Goal: Check status: Check status

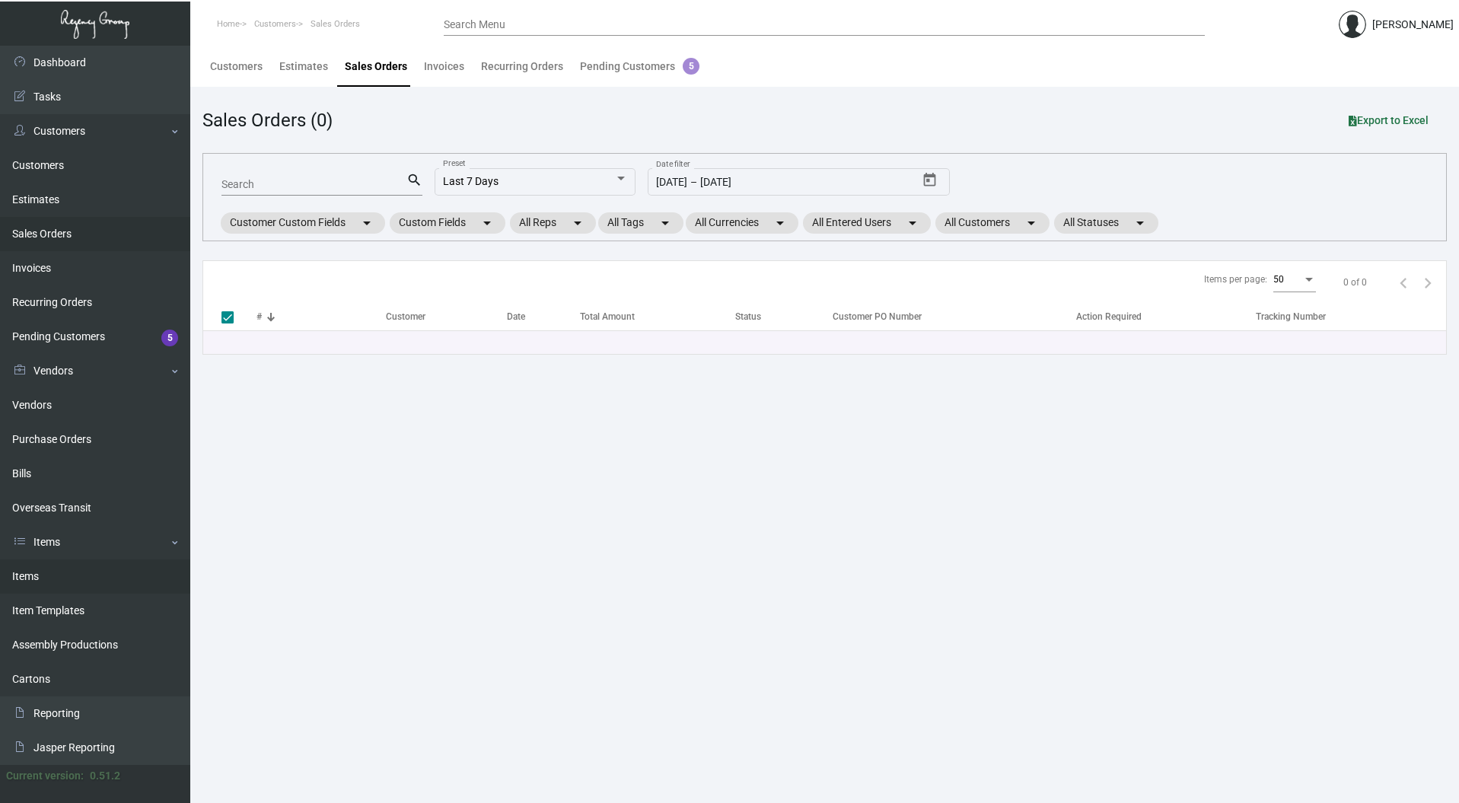
click at [45, 573] on link "Items" at bounding box center [95, 576] width 190 height 34
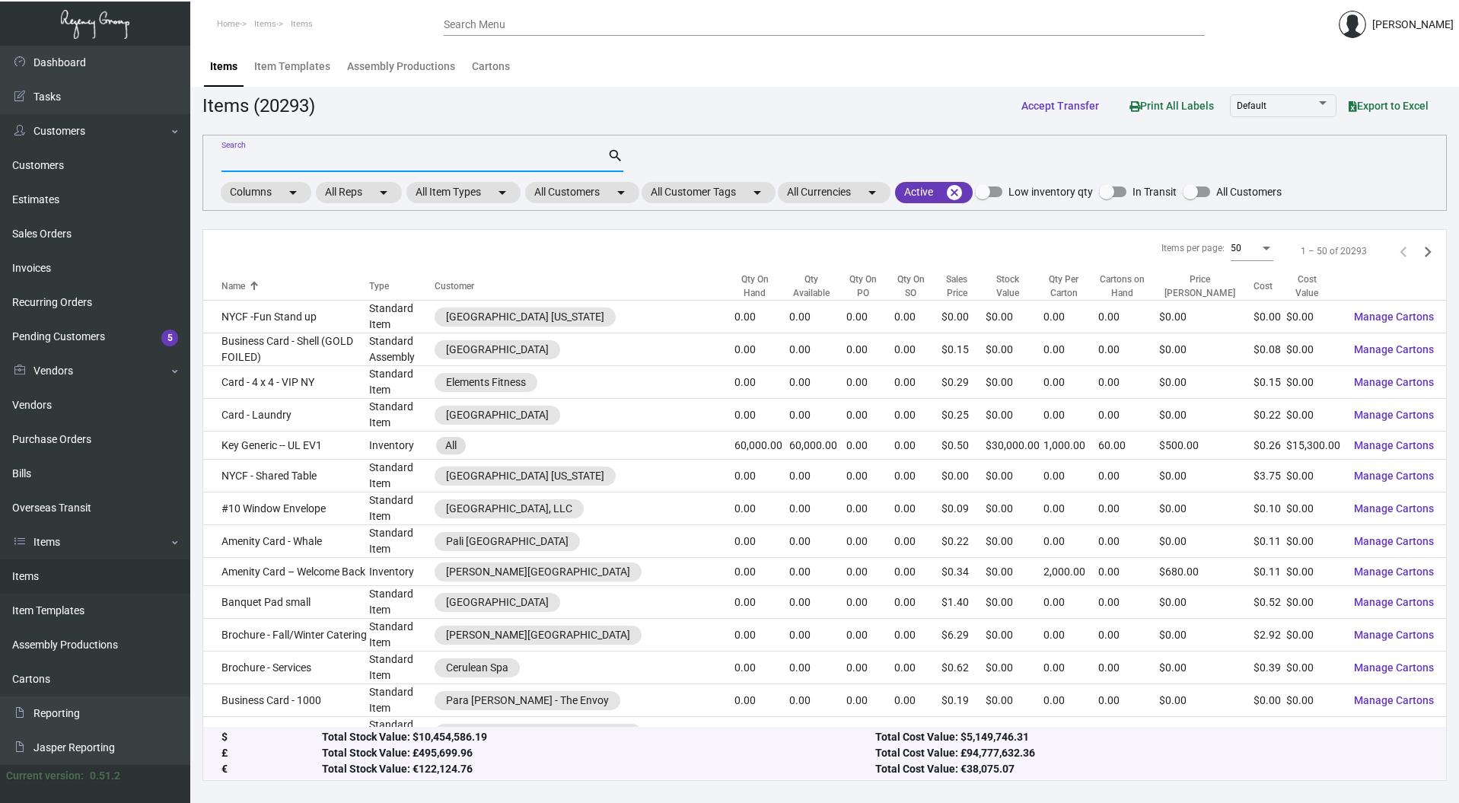
click at [256, 156] on input "Search" at bounding box center [414, 160] width 386 height 12
type input "sticker"
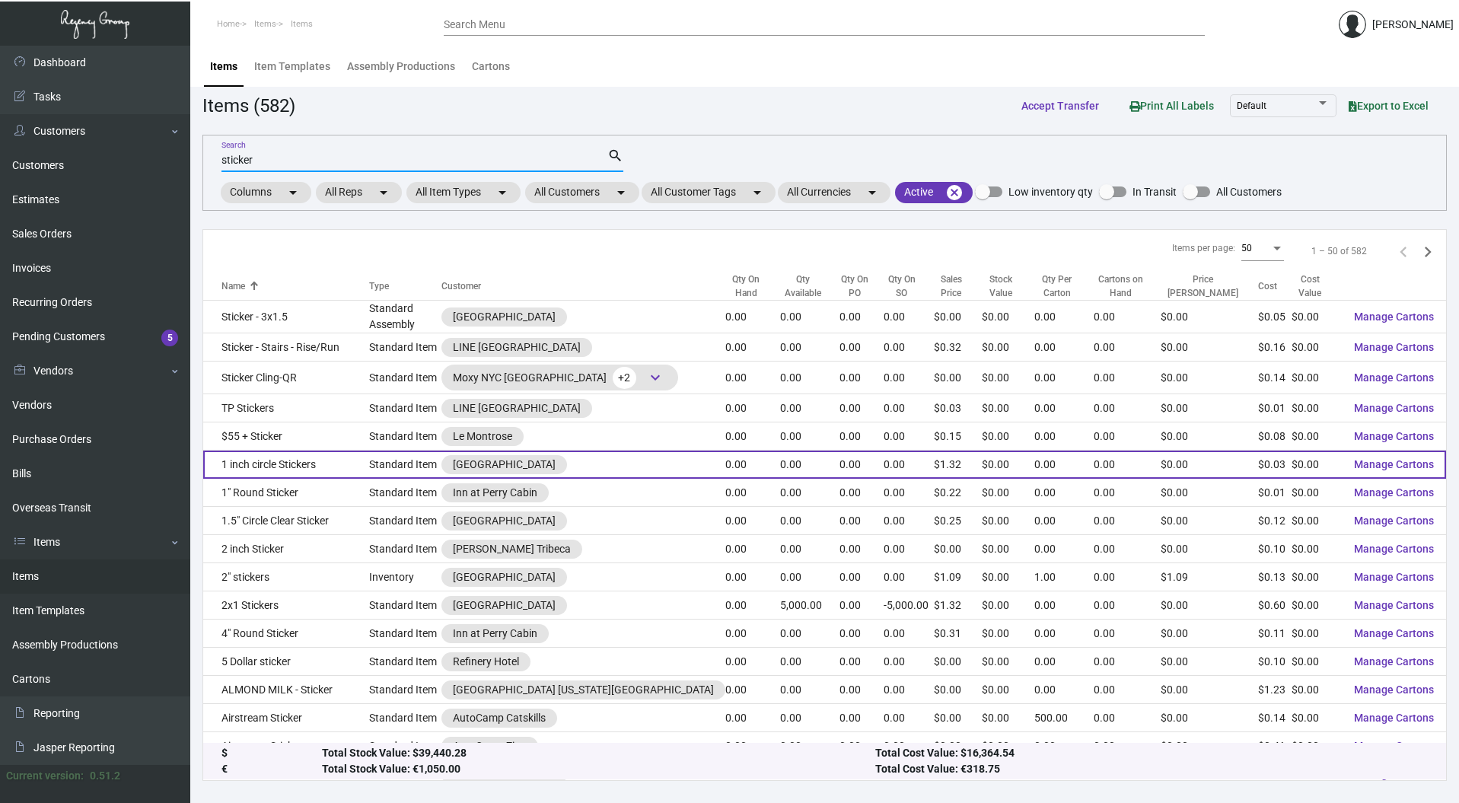
scroll to position [3, 0]
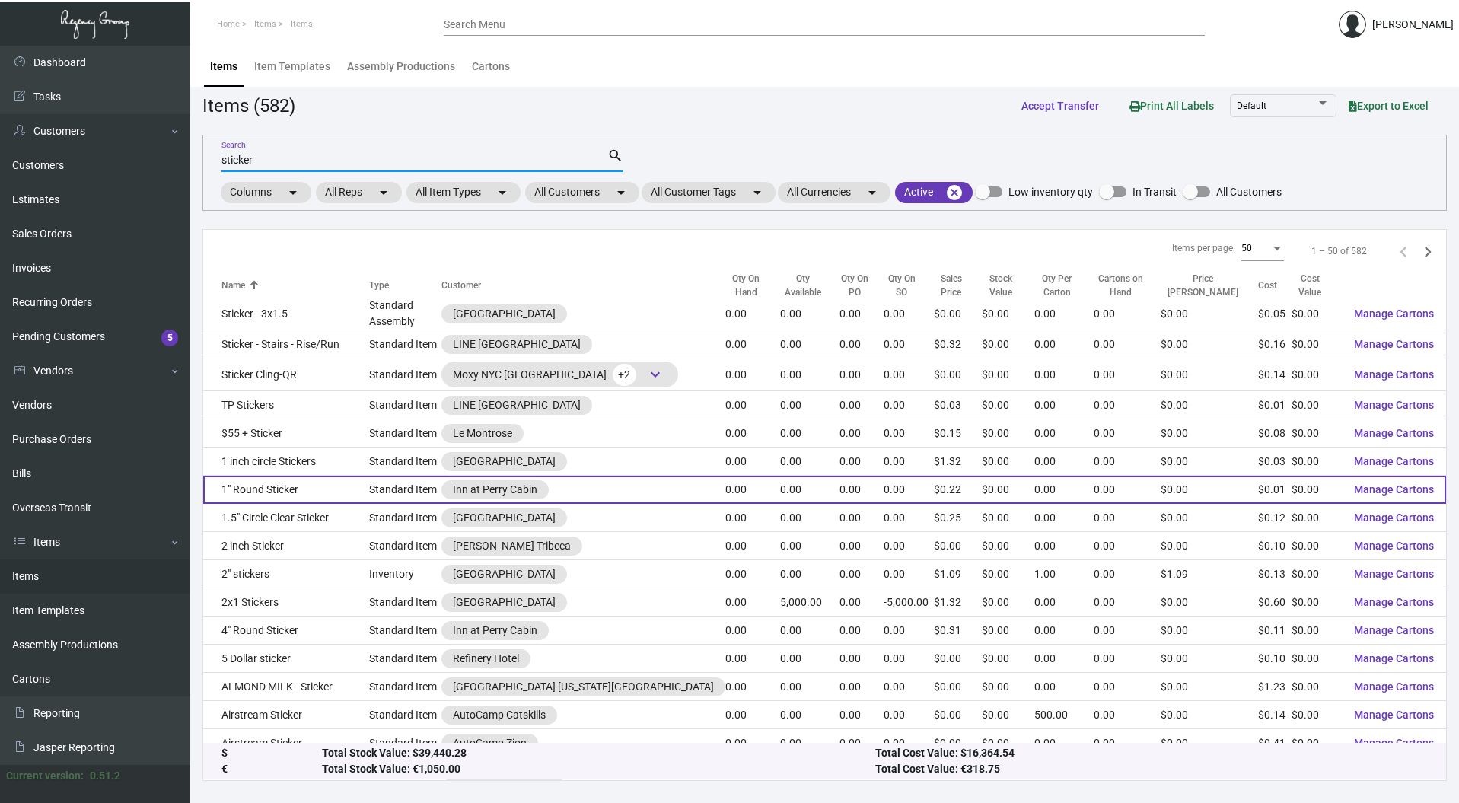
click at [260, 493] on td "1" Round Sticker" at bounding box center [286, 490] width 166 height 28
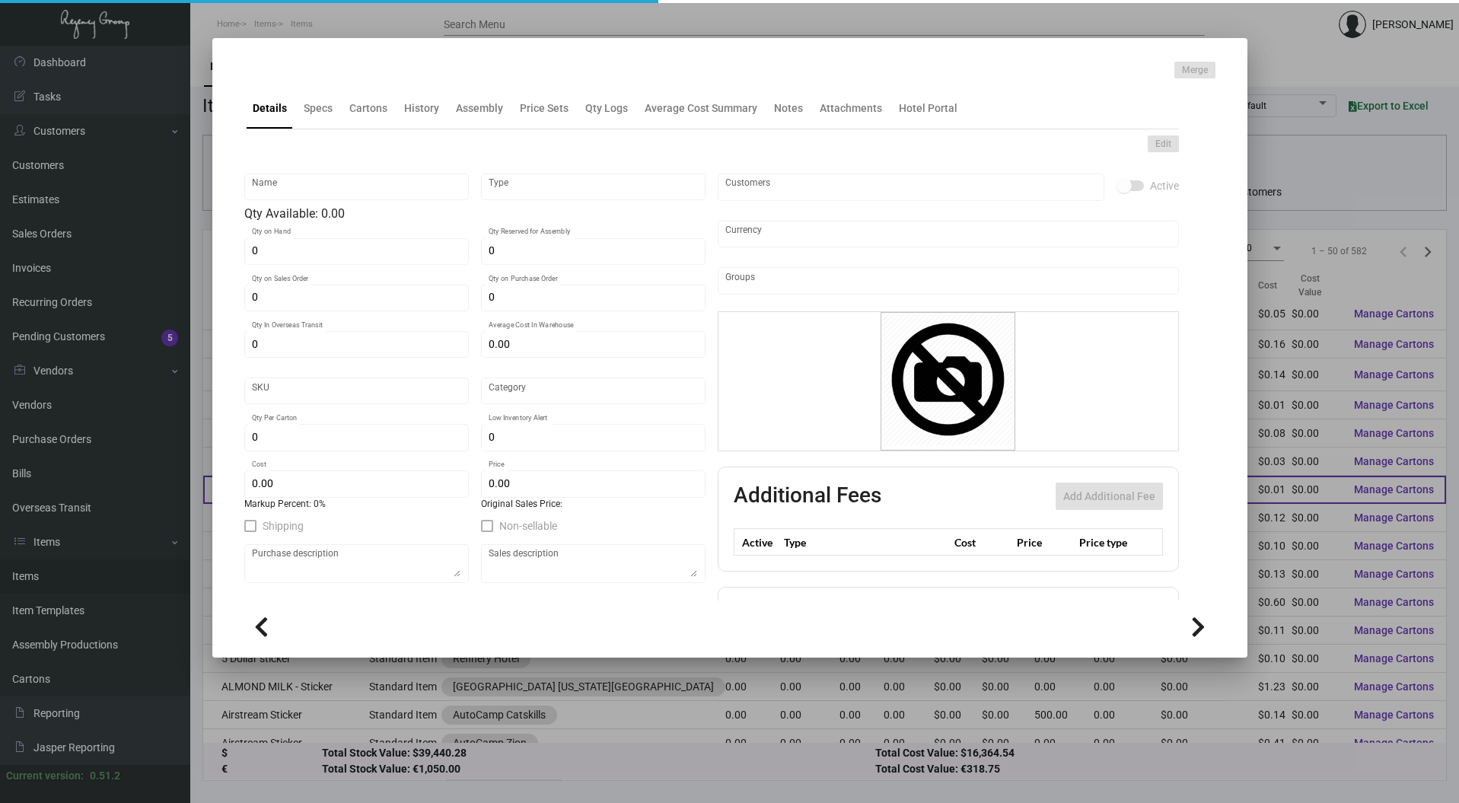
type input "1" Round Sticker"
type input "Standard Item"
type input "$ 0.00"
type input "Standard"
type input "$ 0.0145"
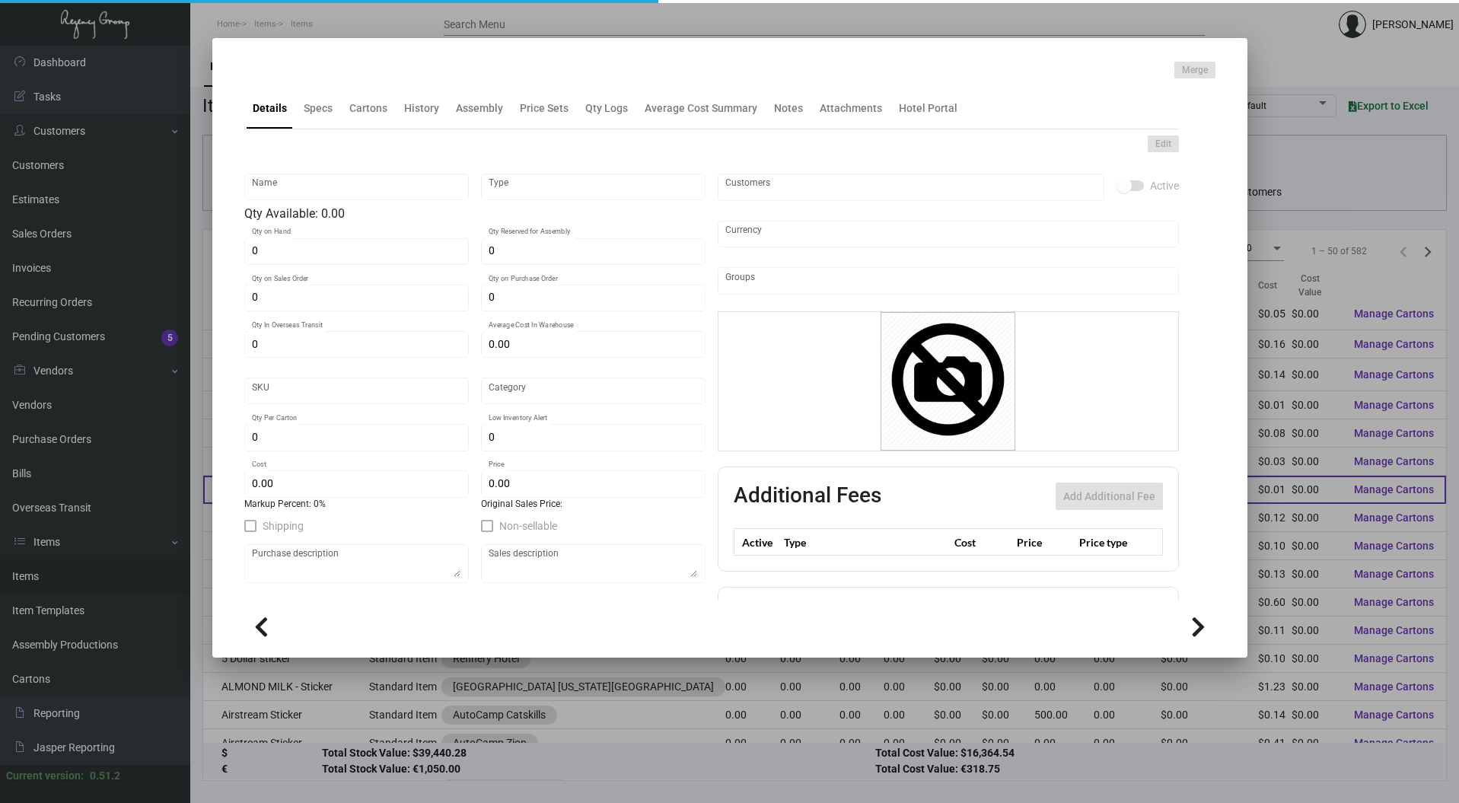
type input "$ 0.2245"
checkbox input "true"
type input "United States Dollar $"
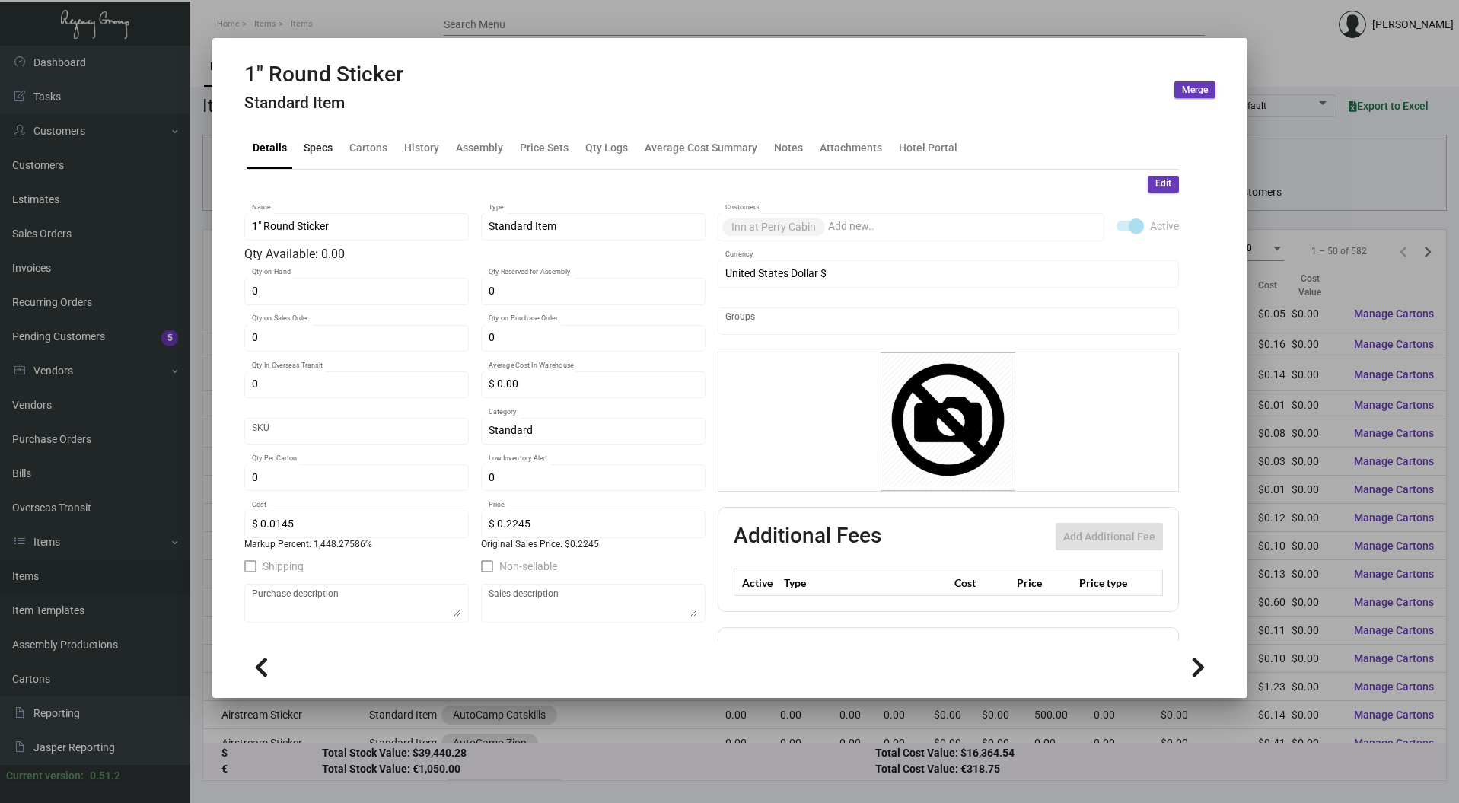
click at [319, 146] on div "Specs" at bounding box center [318, 148] width 29 height 16
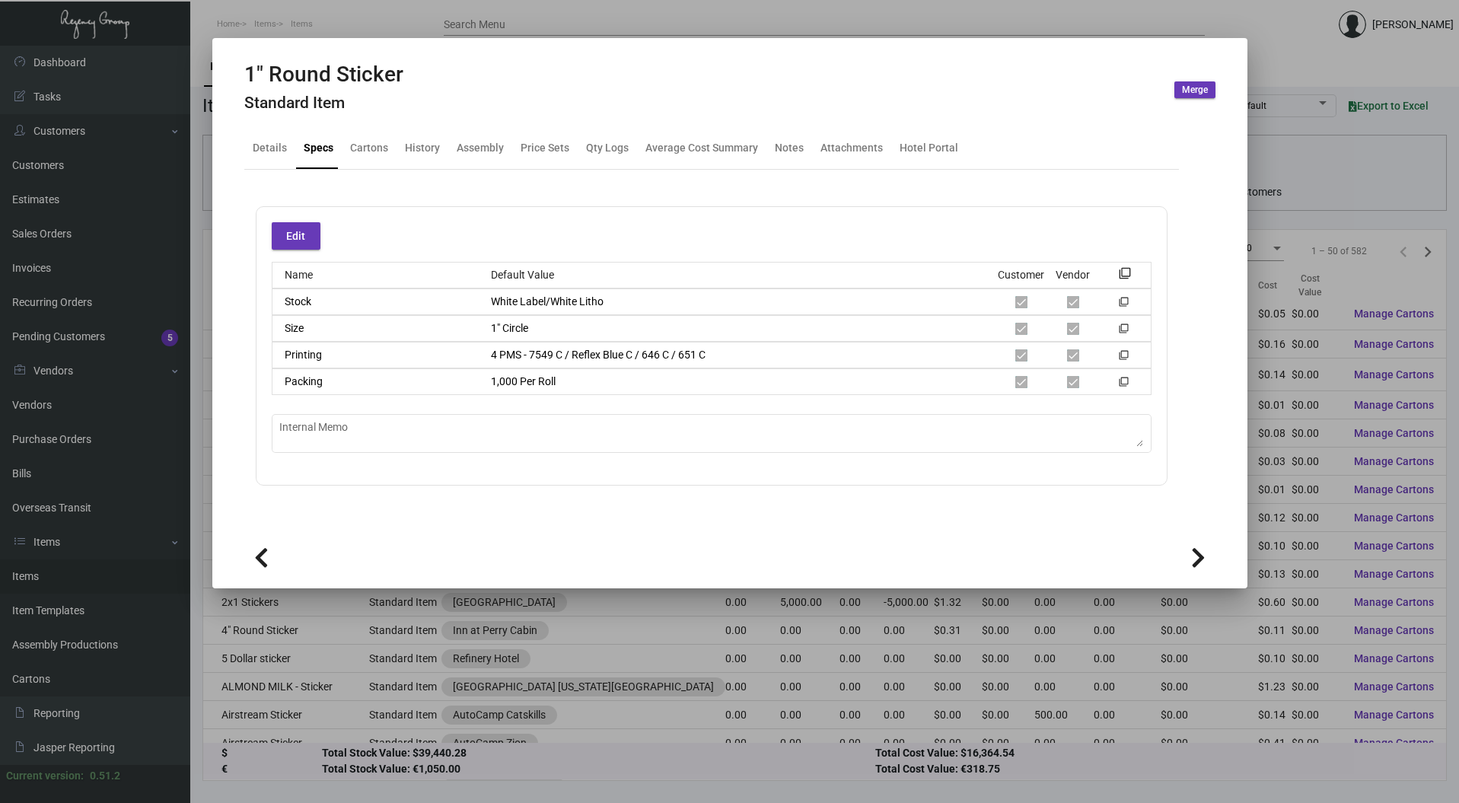
click at [651, 527] on mat-tab-group "Details Specs Cartons History Assembly Price Sets Qty Logs Average Cost Summary…" at bounding box center [711, 325] width 971 height 412
click at [600, 18] on div at bounding box center [729, 401] width 1459 height 803
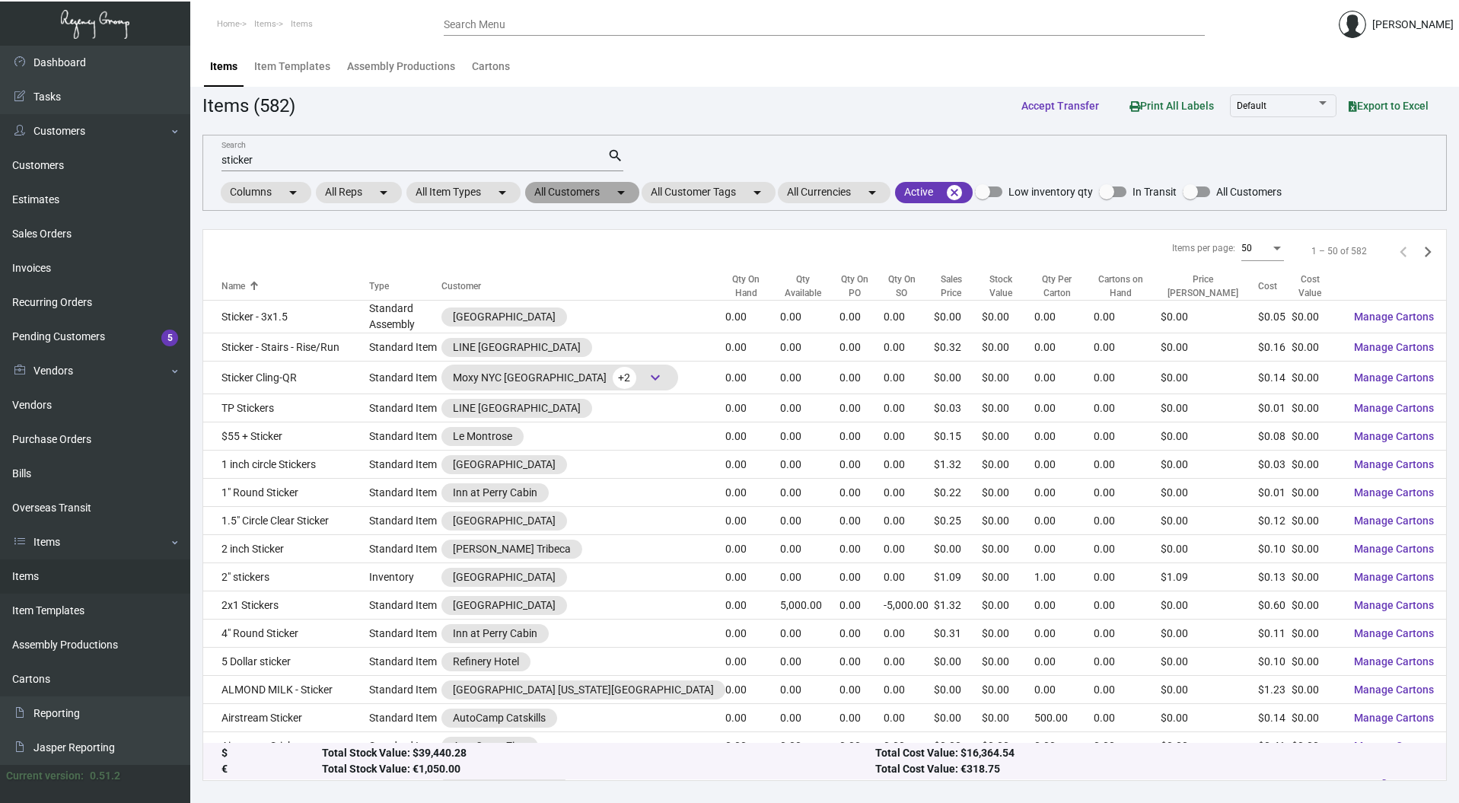
click at [612, 194] on mat-chip "All Customers arrow_drop_down" at bounding box center [582, 192] width 114 height 21
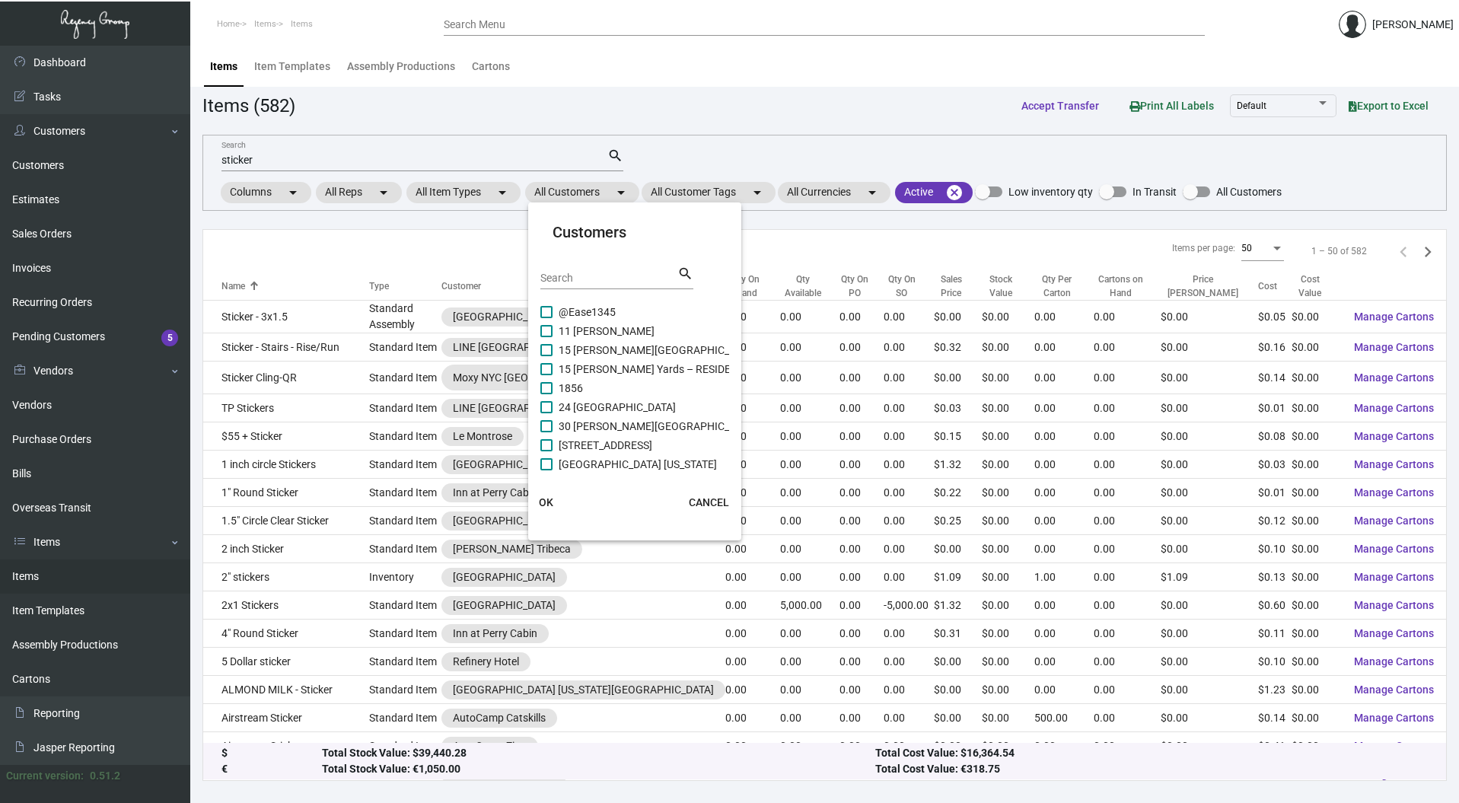
click at [559, 275] on input "Search" at bounding box center [608, 278] width 137 height 12
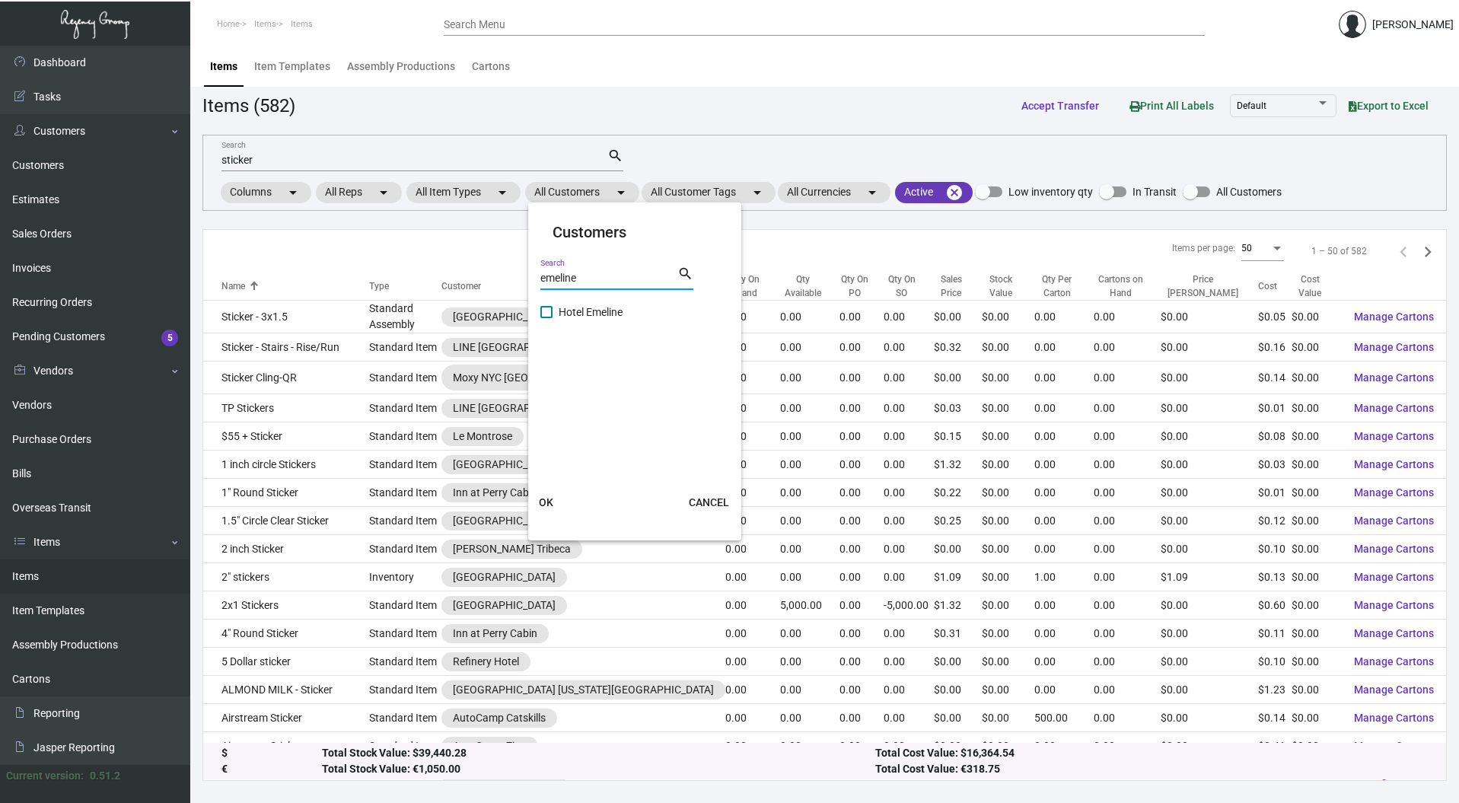
type input "emeline"
click at [546, 314] on span at bounding box center [546, 312] width 12 height 12
click at [546, 318] on input "Hotel Emeline" at bounding box center [546, 318] width 1 height 1
checkbox input "true"
click at [546, 500] on span "OK" at bounding box center [546, 502] width 14 height 12
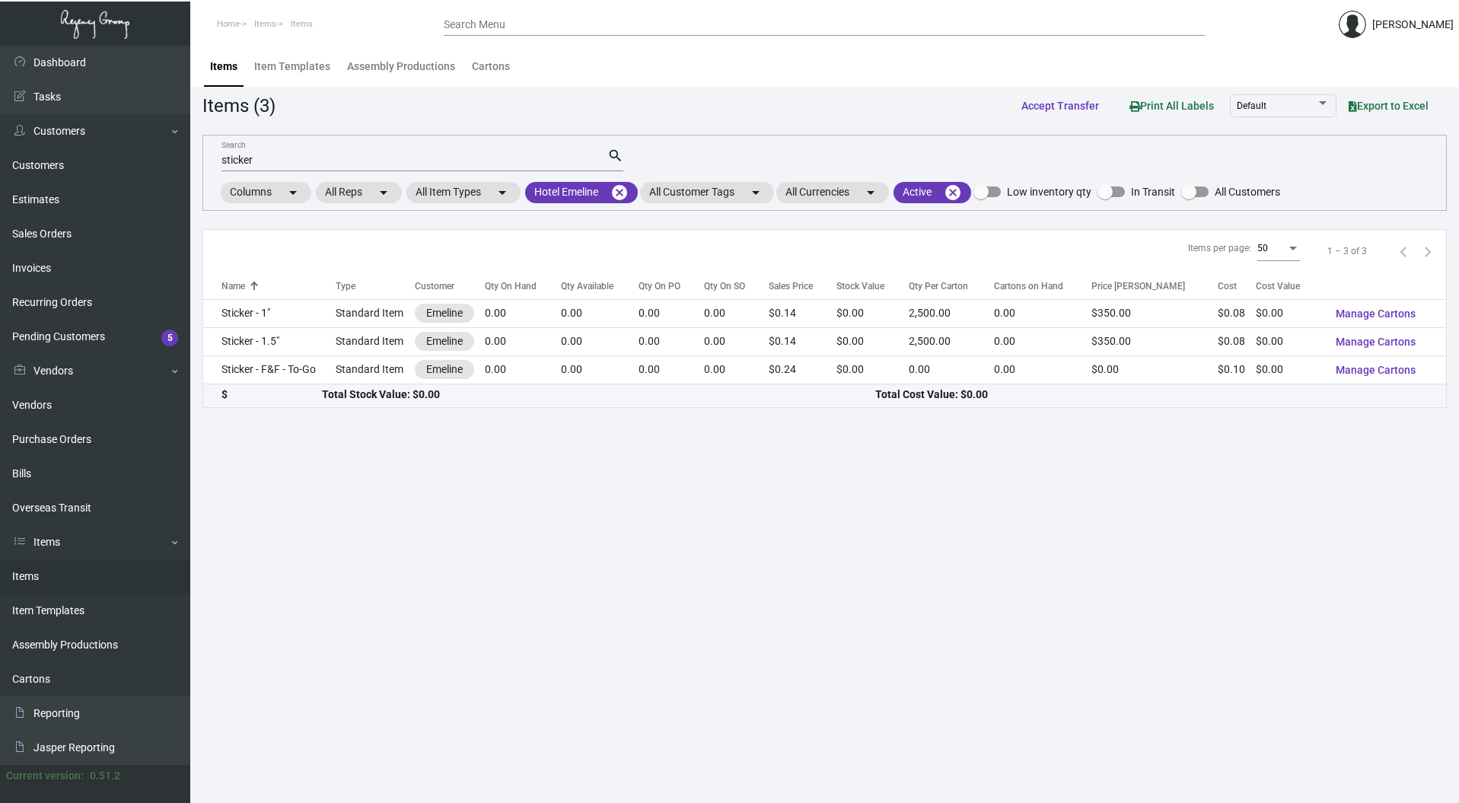
click at [622, 577] on main "Items Item Templates Assembly Productions Cartons Items (3) Accept Transfer Pri…" at bounding box center [824, 424] width 1269 height 757
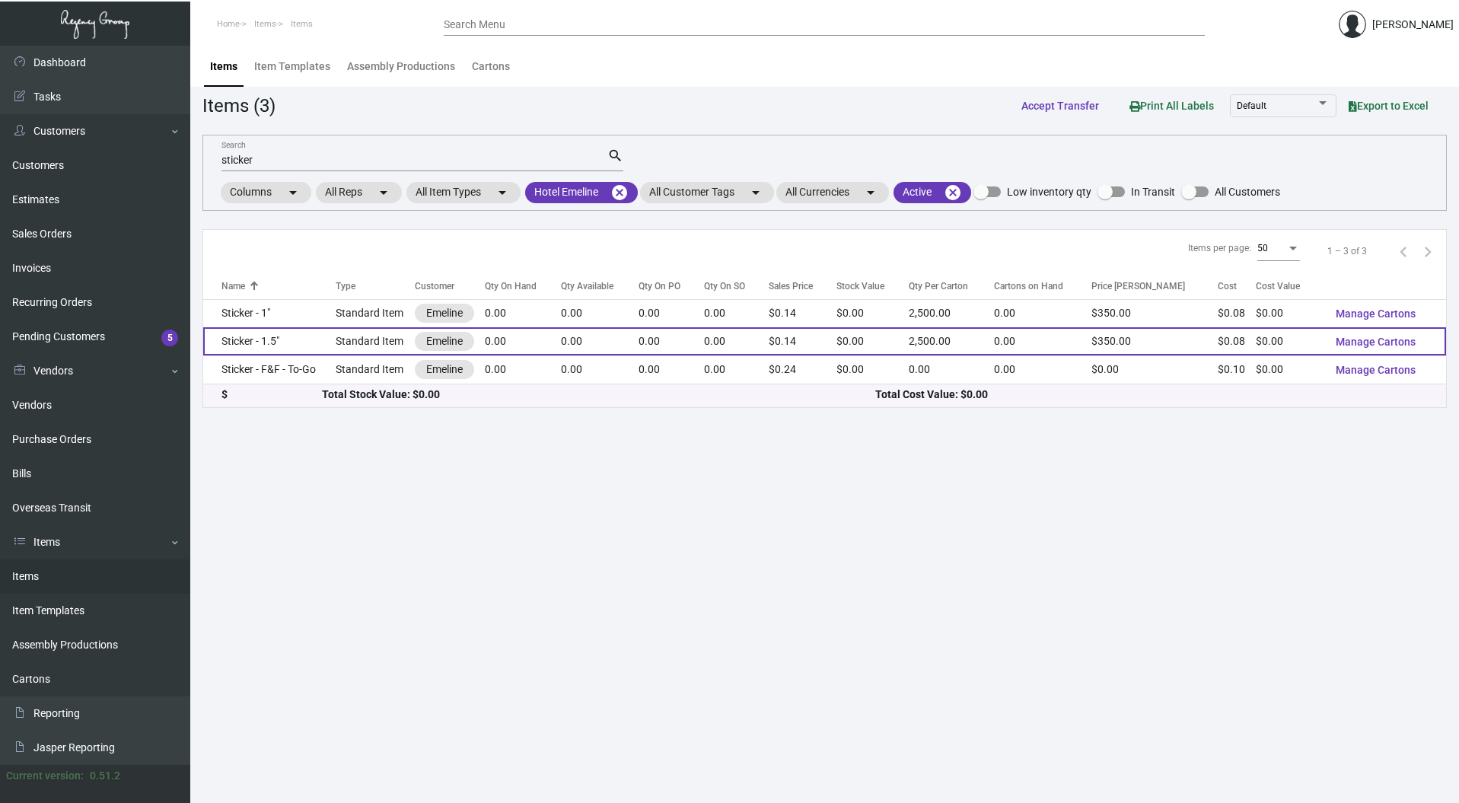
click at [243, 339] on td "Sticker - 1.5"" at bounding box center [269, 341] width 132 height 28
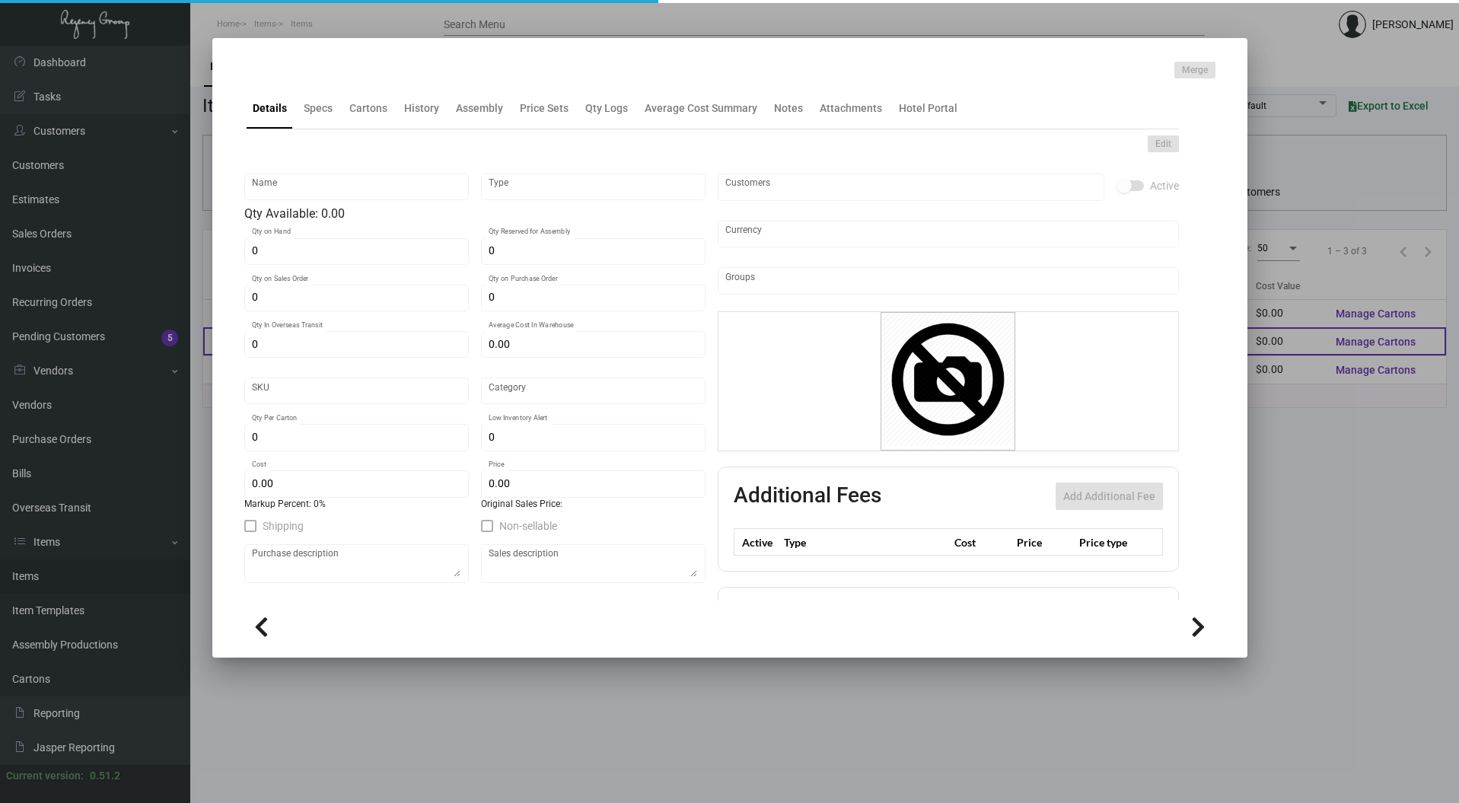
type input "Sticker - 1.5""
type input "Standard Item"
type input "$ 0.00"
type input "Standard"
type input "2,500"
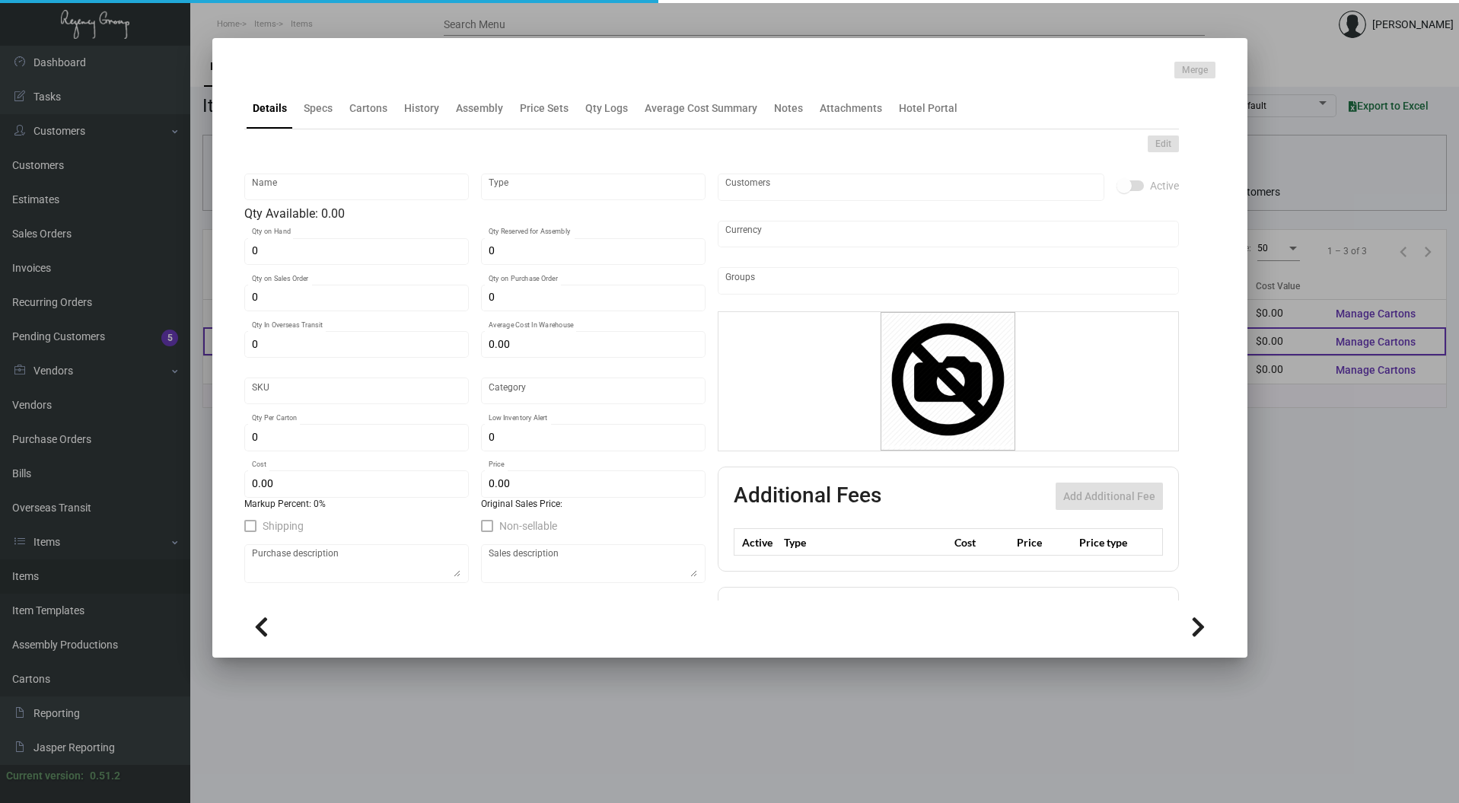
type input "$ 0.07771"
type input "$ 0.14"
checkbox input "true"
type input "United States Dollar $"
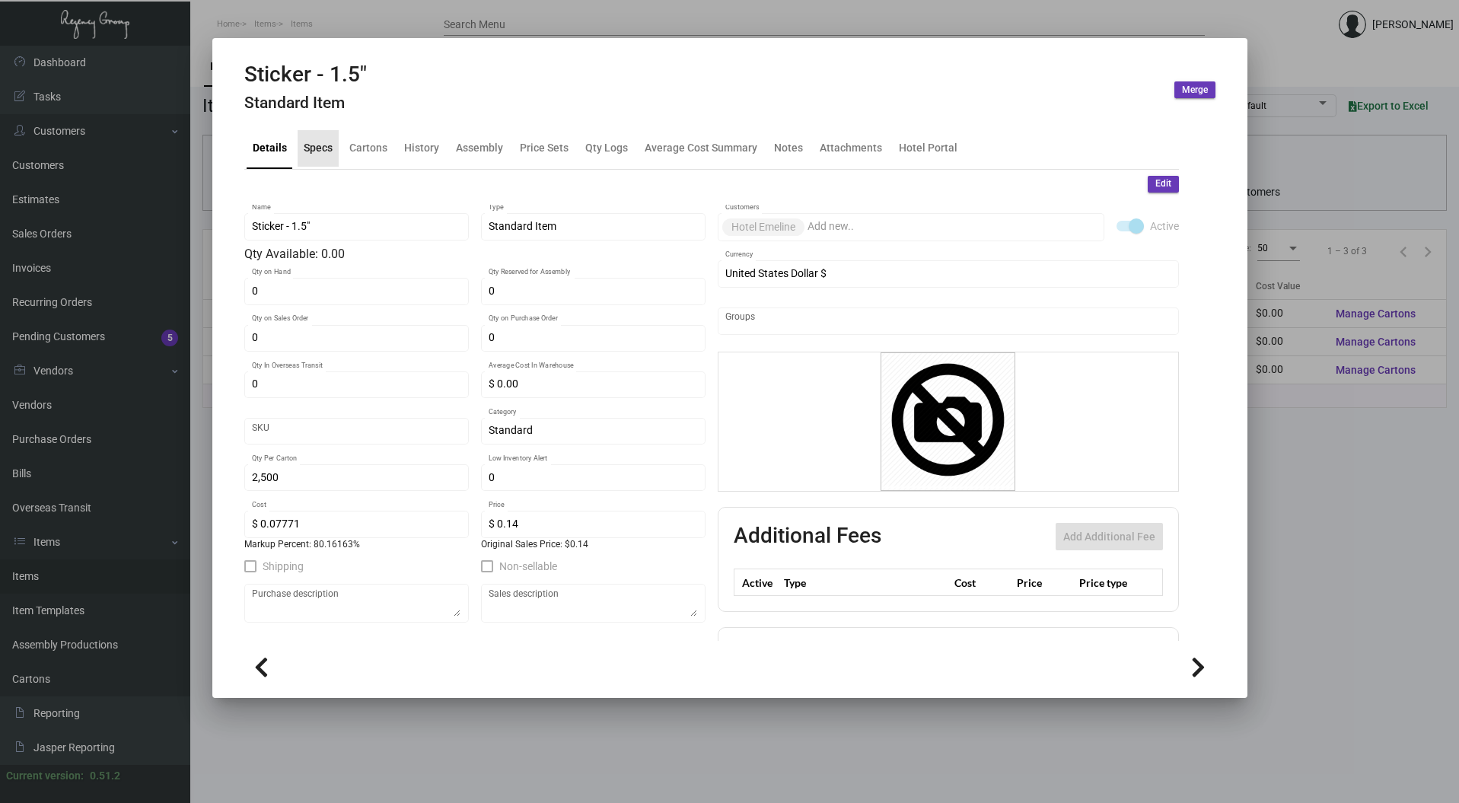
click at [313, 148] on div "Specs" at bounding box center [318, 148] width 29 height 16
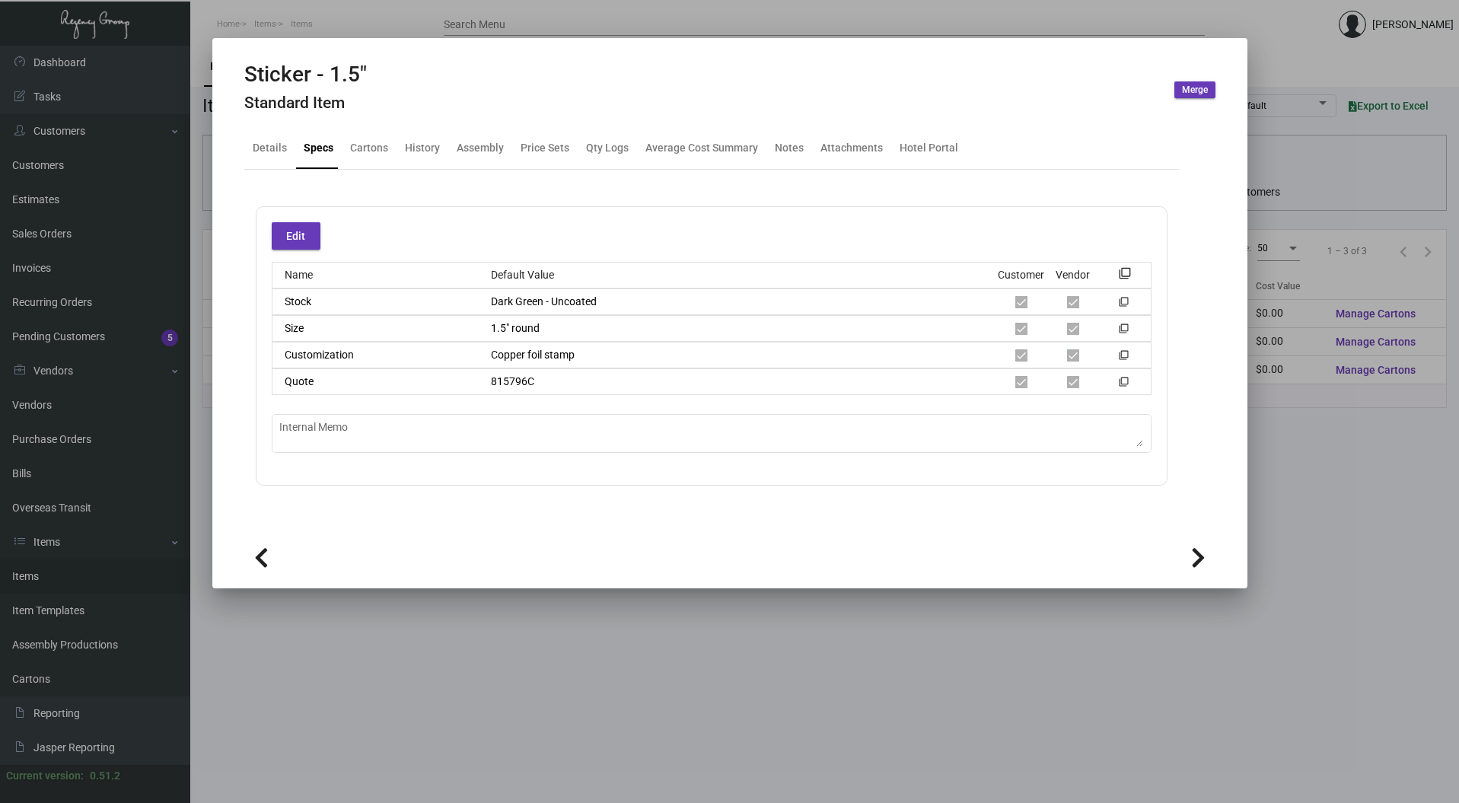
click at [565, 14] on div at bounding box center [729, 401] width 1459 height 803
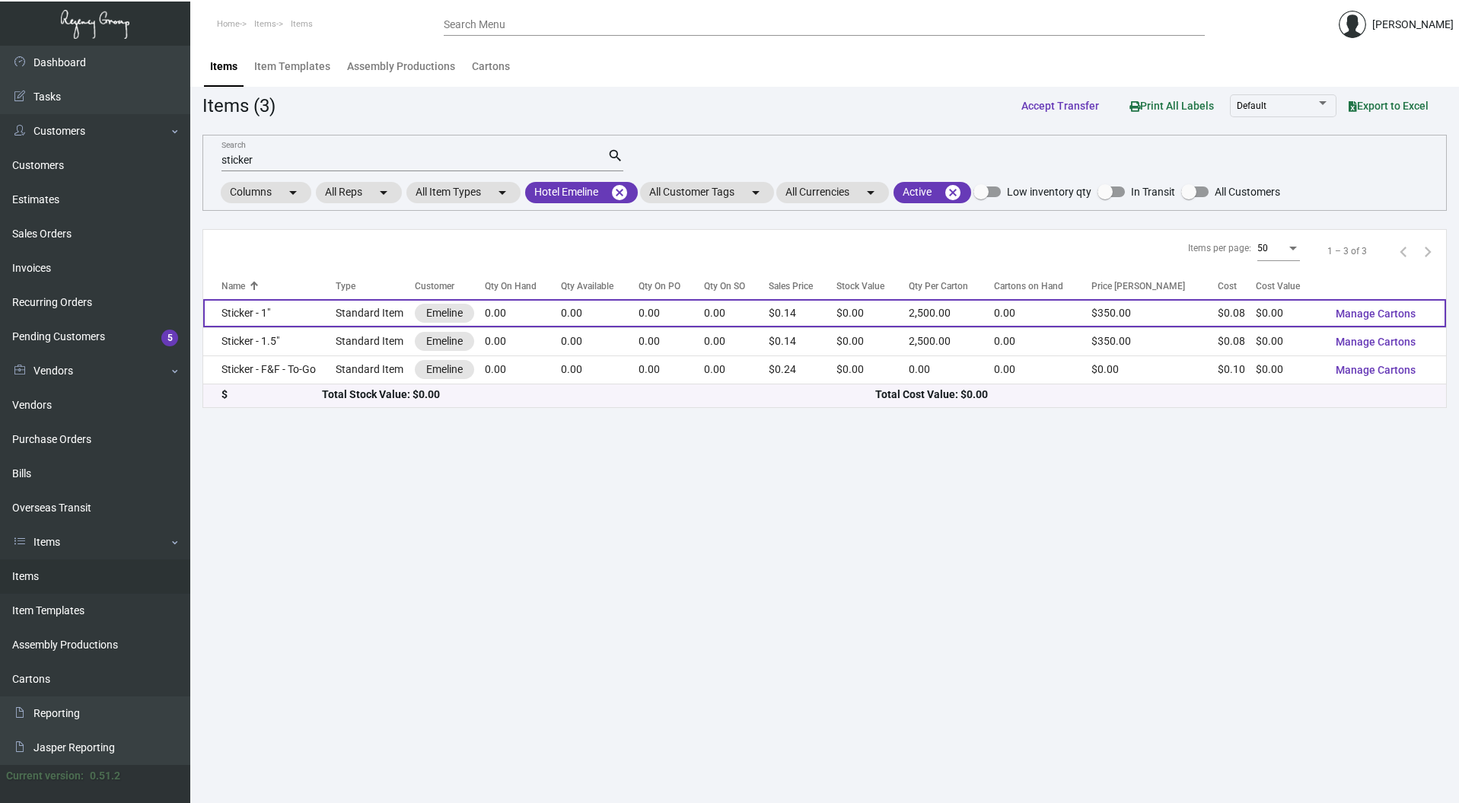
click at [246, 311] on td "Sticker - 1"" at bounding box center [269, 313] width 132 height 28
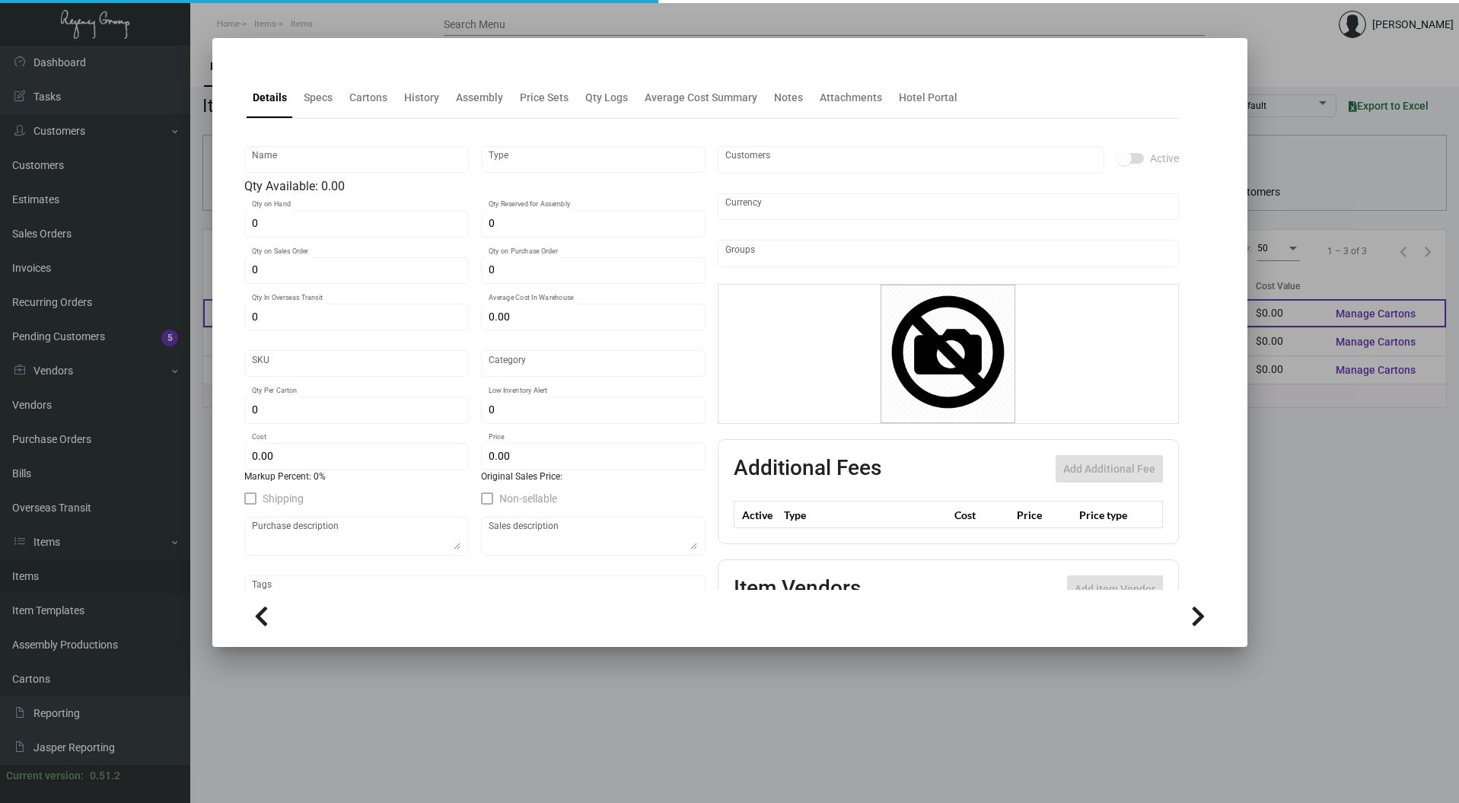
type input "Sticker - 1""
type input "Standard Item"
type input "$ 0.00"
type input "Standard"
type input "2,500"
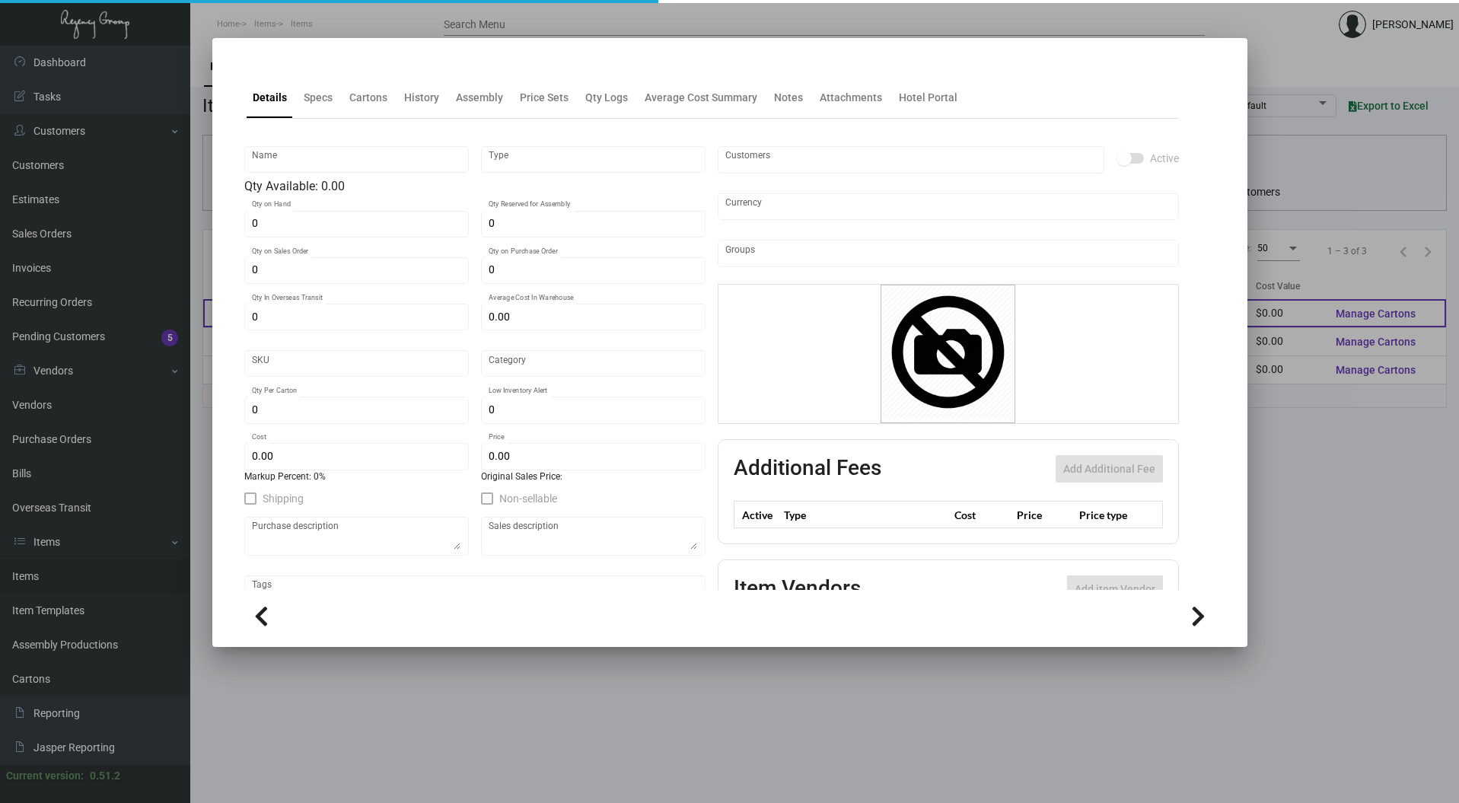
type input "$ 0.08066"
type input "$ 0.14"
checkbox input "true"
type input "United States Dollar $"
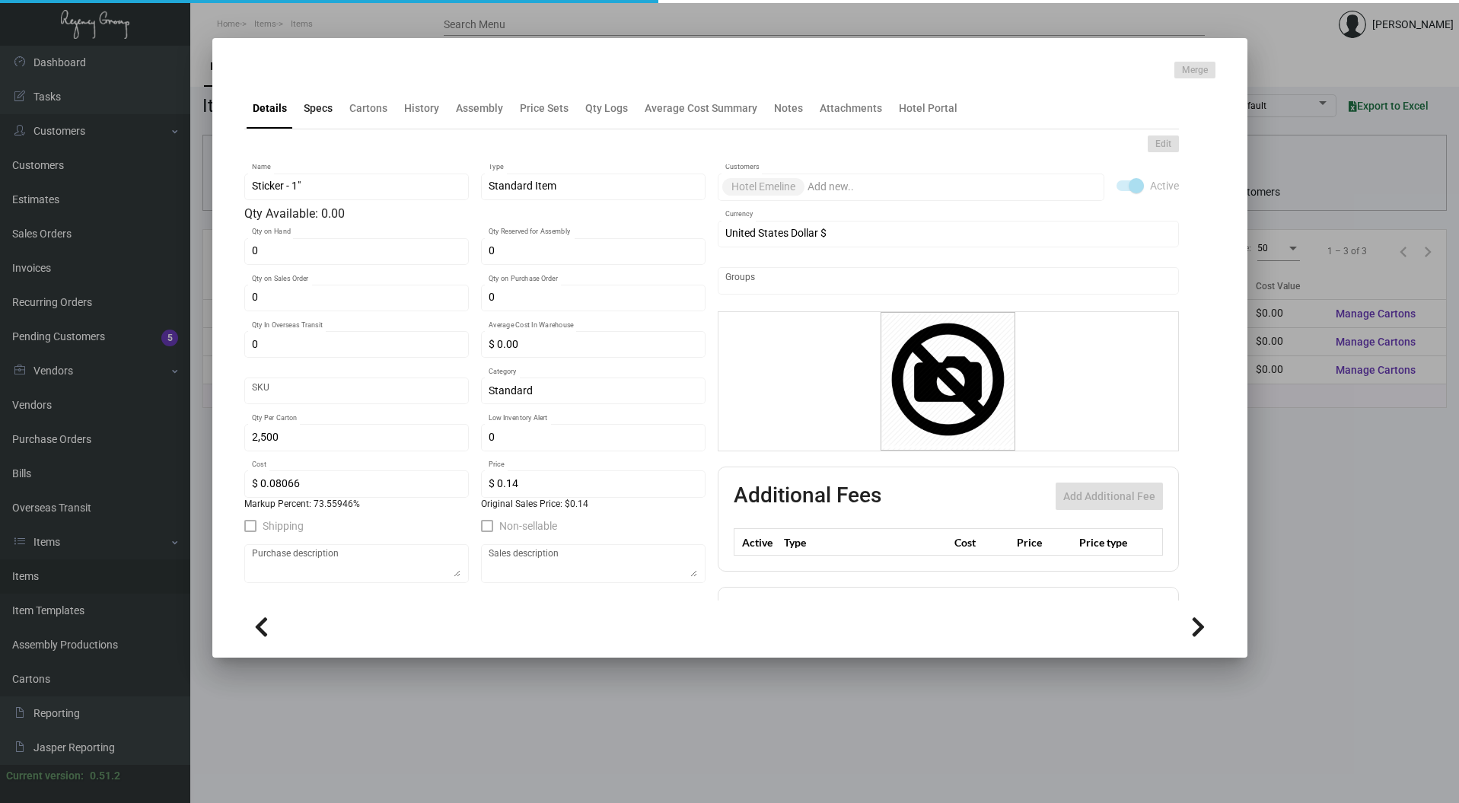
click at [306, 102] on ng-component "Merge Details Specs Cartons History Assembly Price Sets Qty Logs Average Cost S…" at bounding box center [729, 357] width 971 height 591
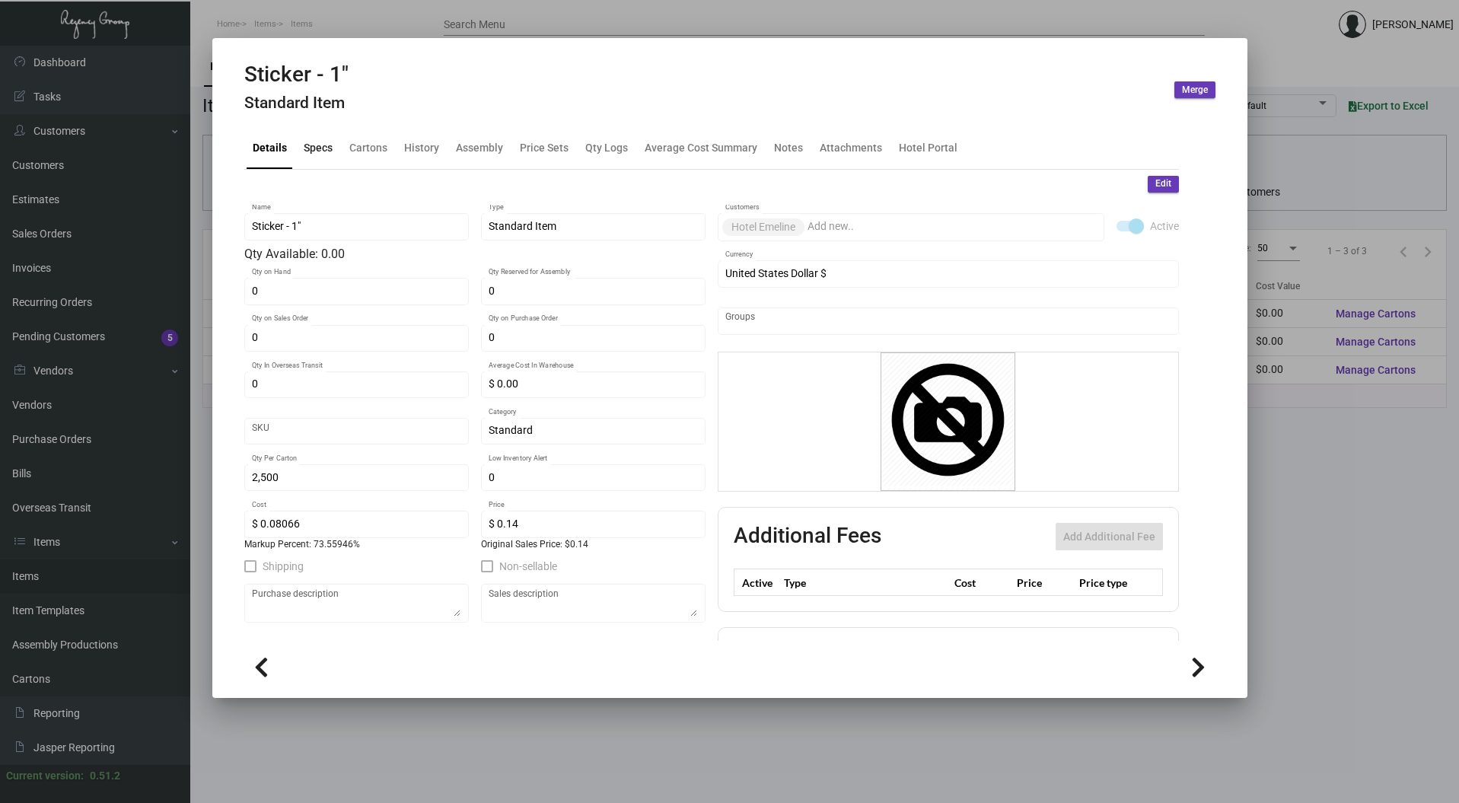
click at [312, 139] on div "Specs" at bounding box center [318, 148] width 41 height 37
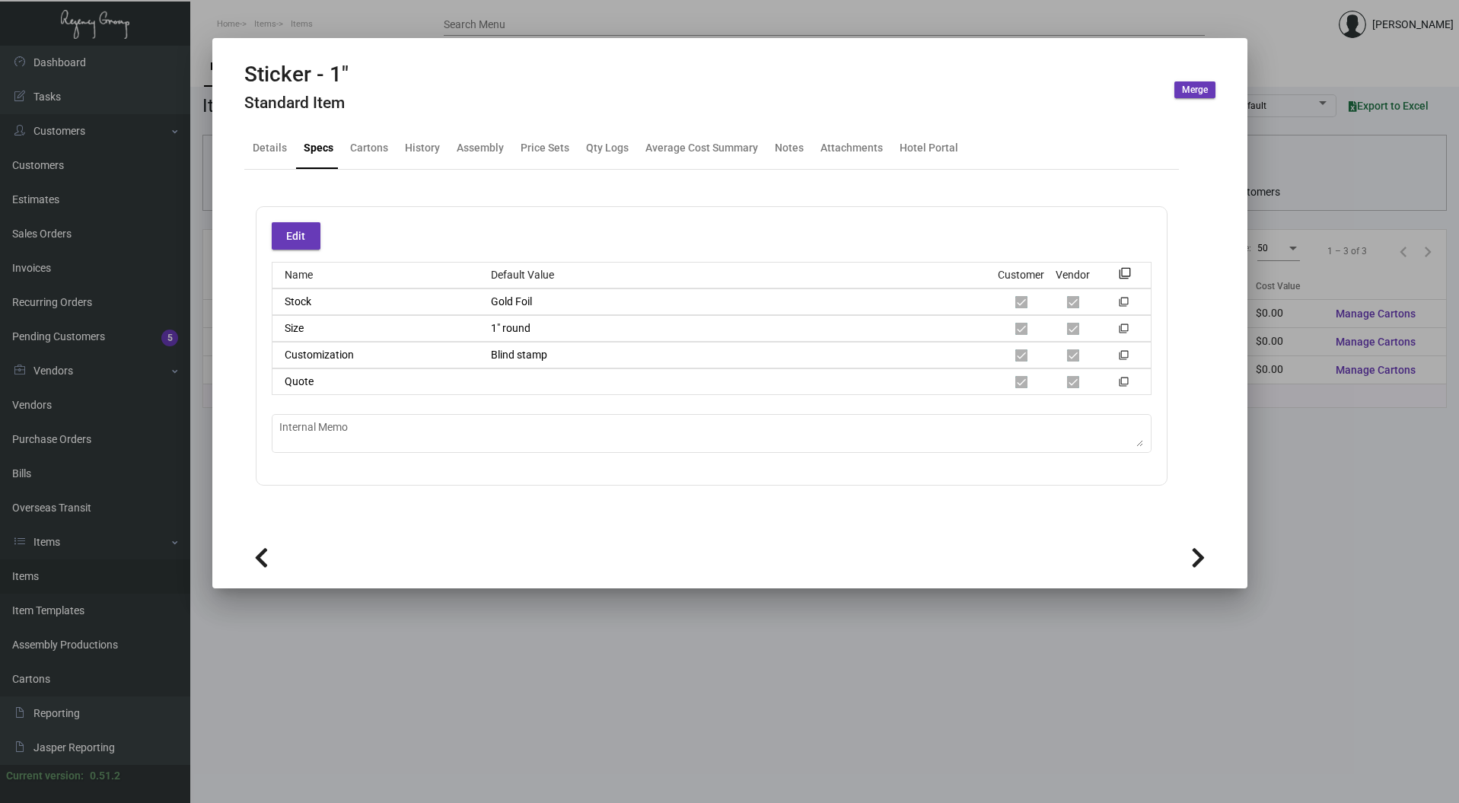
click at [603, 457] on div "Edit Name Default Value Customer Vendor filter_none Stock Gold Foil filter_none…" at bounding box center [712, 345] width 912 height 279
click at [388, 19] on div at bounding box center [729, 401] width 1459 height 803
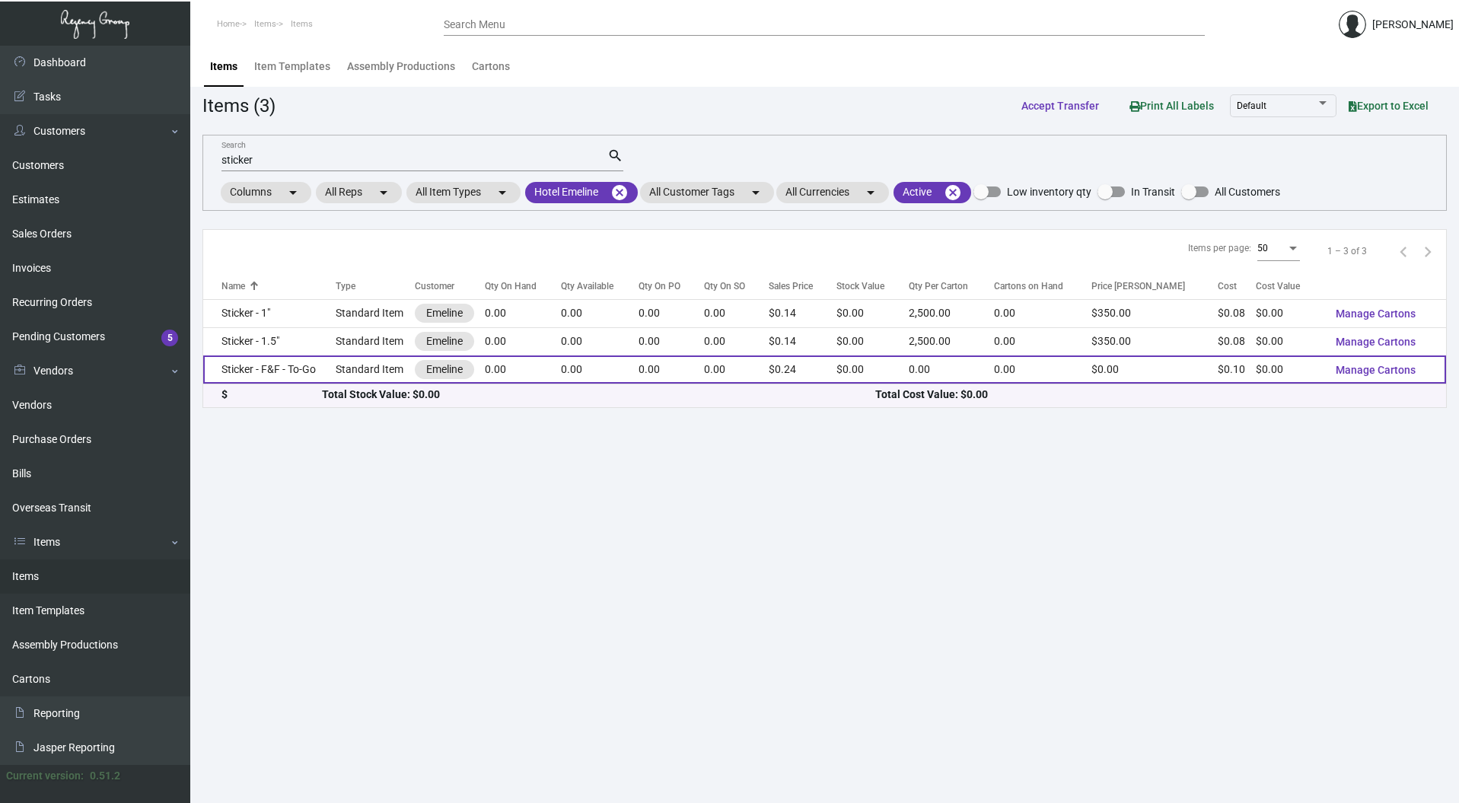
click at [256, 372] on td "Sticker - F&F - To-Go" at bounding box center [269, 369] width 132 height 28
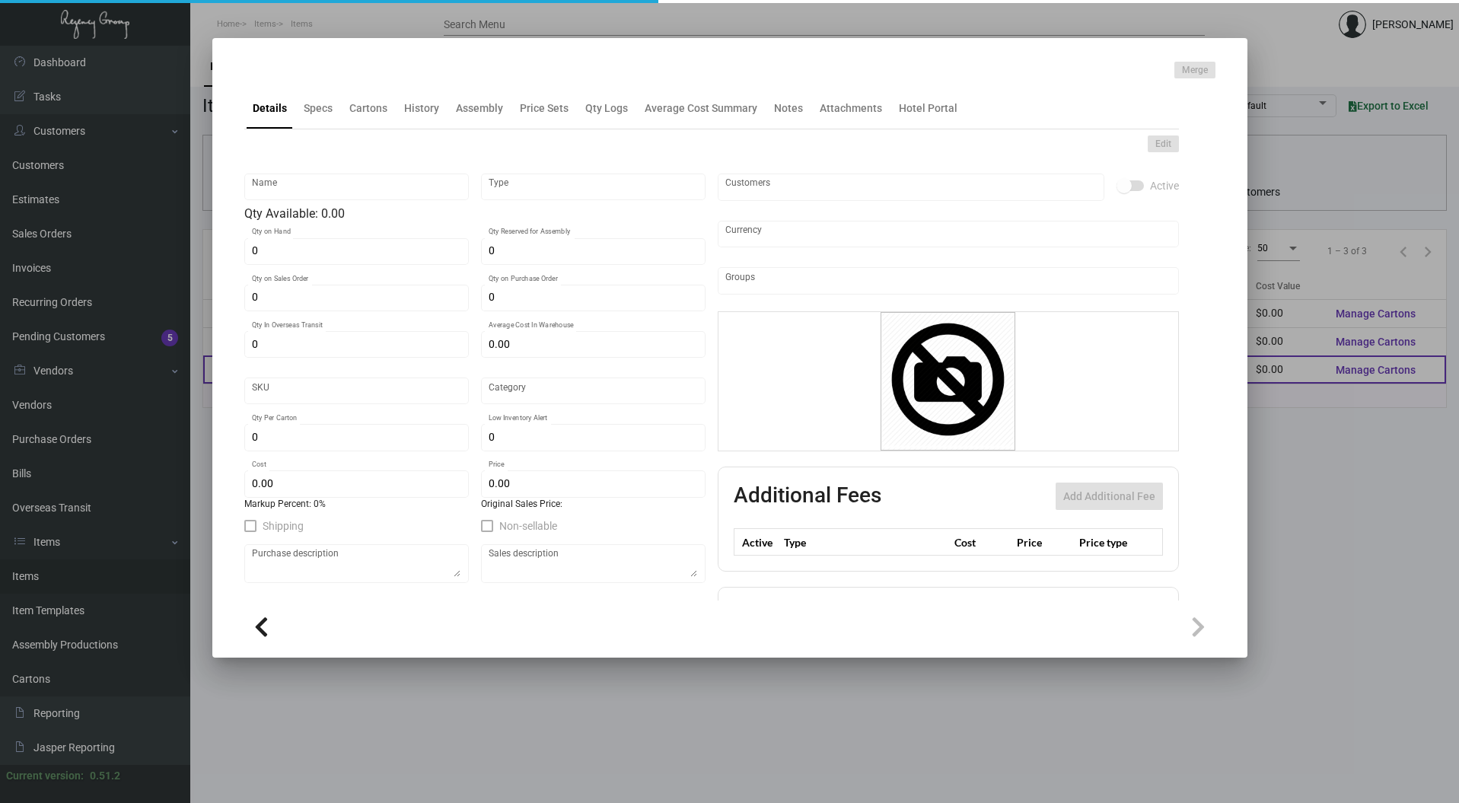
type input "Sticker - F&F - To-Go"
type input "Standard Item"
type input "$ 0.00"
type input "EMLN-stick-51"
type input "Standard"
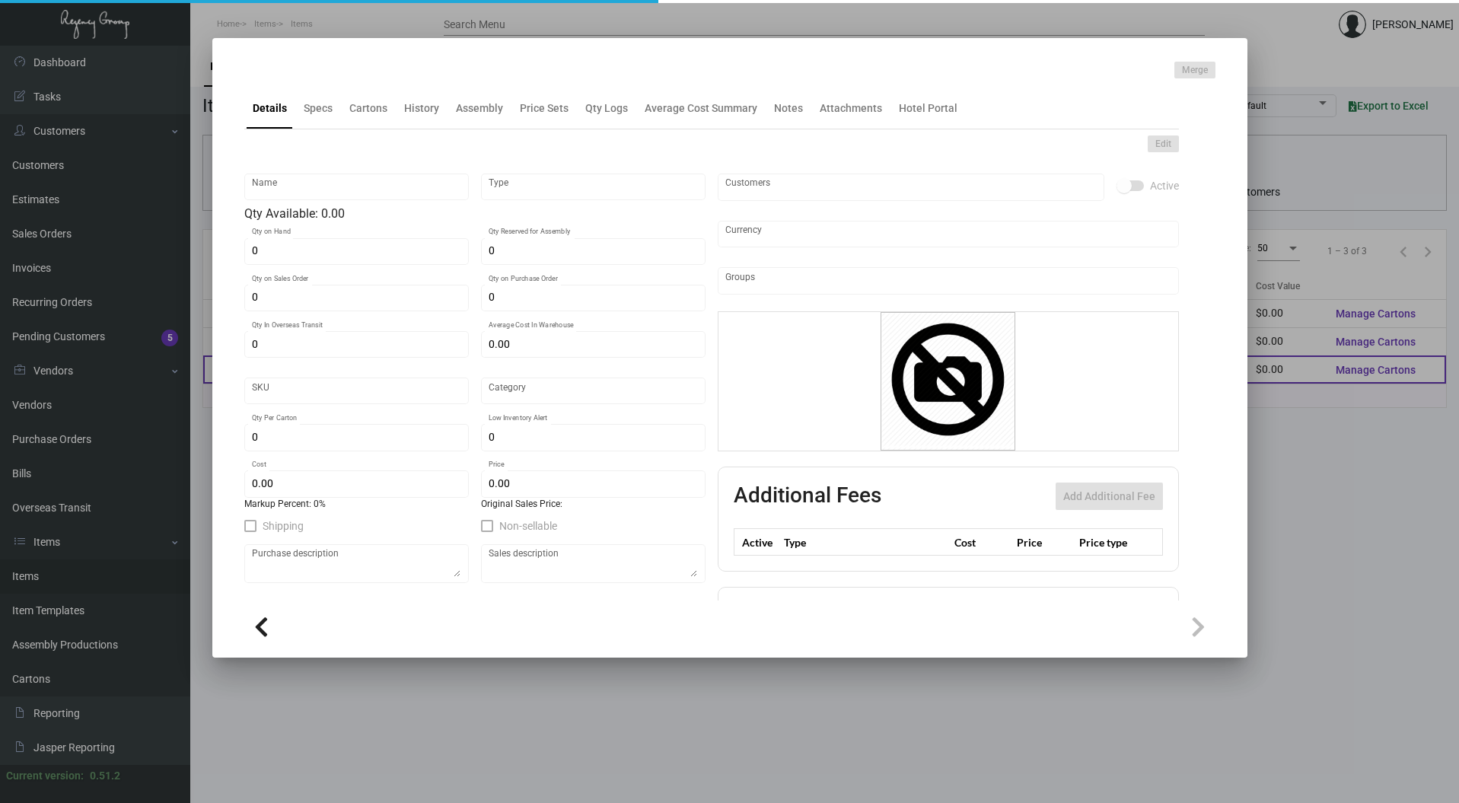
type input "$ 0.10249"
type input "$ 0.24"
checkbox input "true"
type input "United States Dollar $"
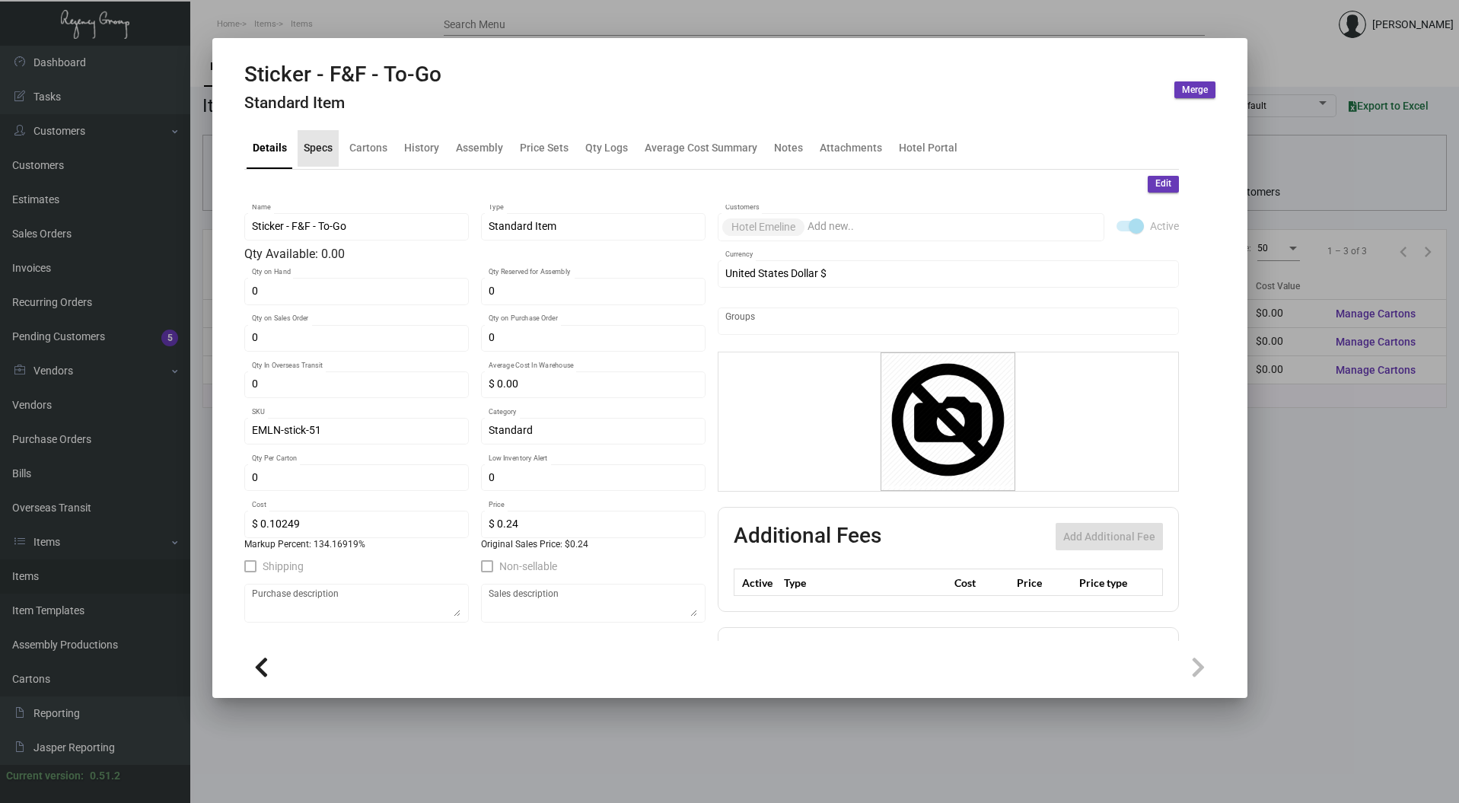
click at [313, 152] on div "Specs" at bounding box center [318, 148] width 29 height 16
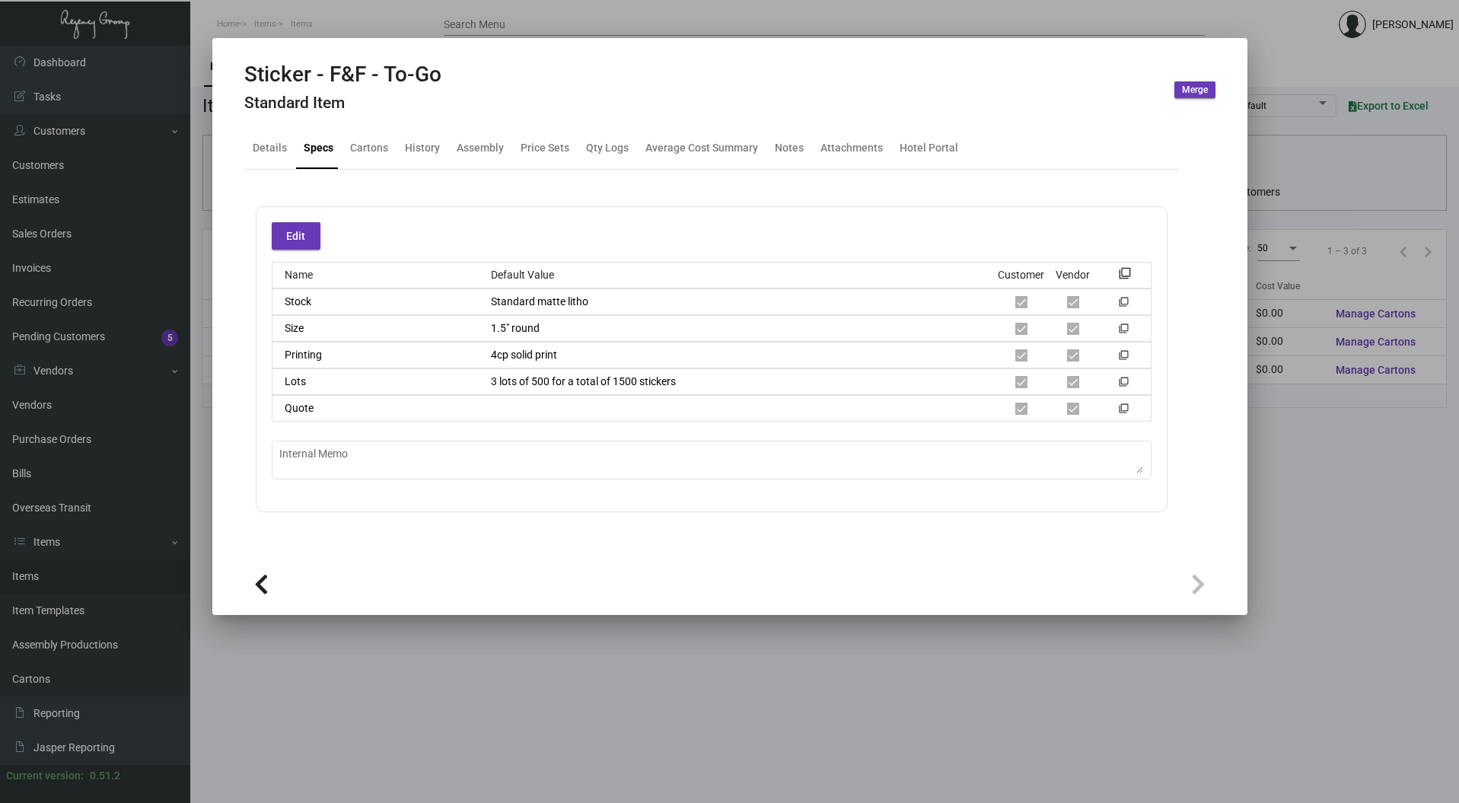
click at [606, 12] on div at bounding box center [729, 401] width 1459 height 803
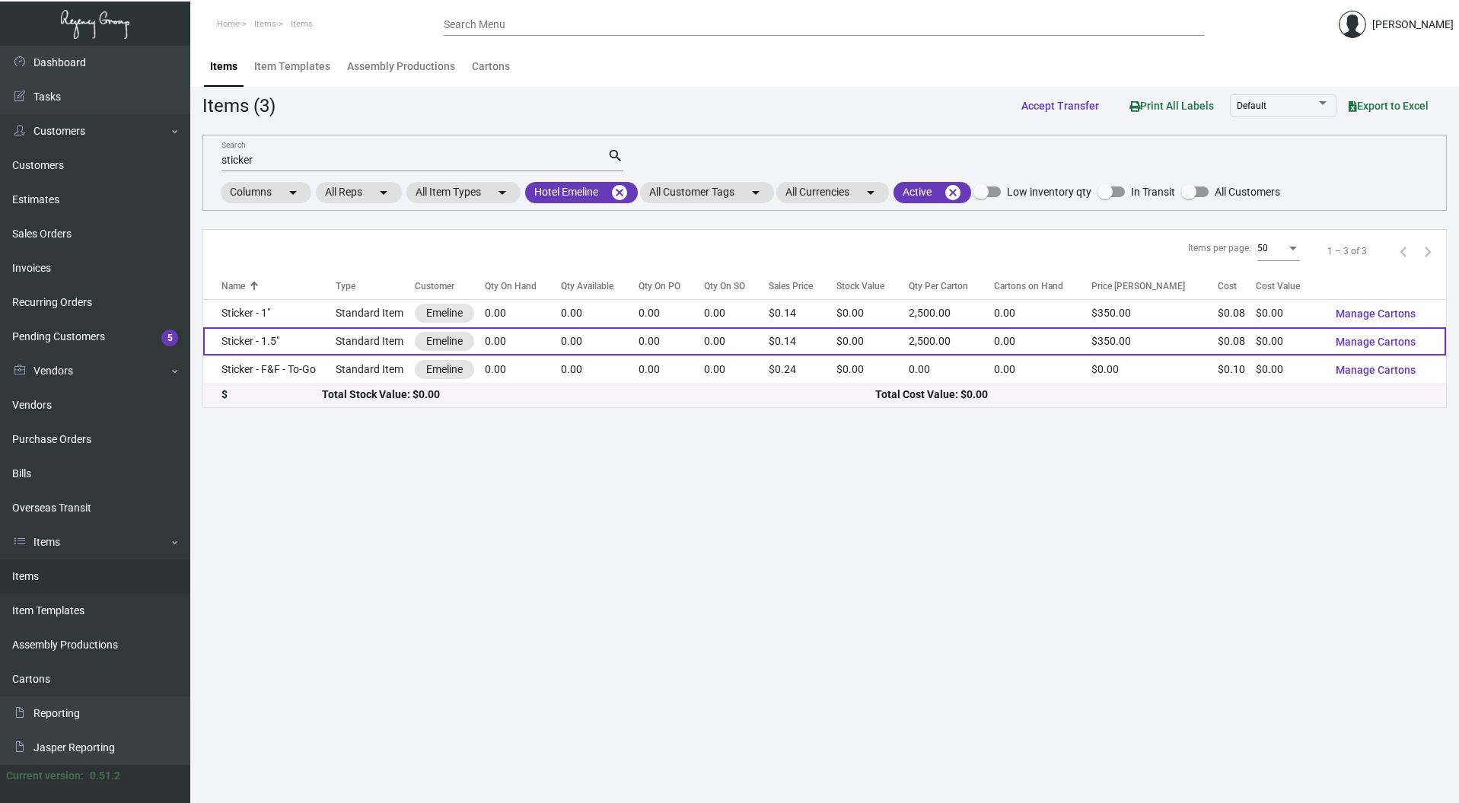
click at [248, 343] on td "Sticker - 1.5"" at bounding box center [269, 341] width 132 height 28
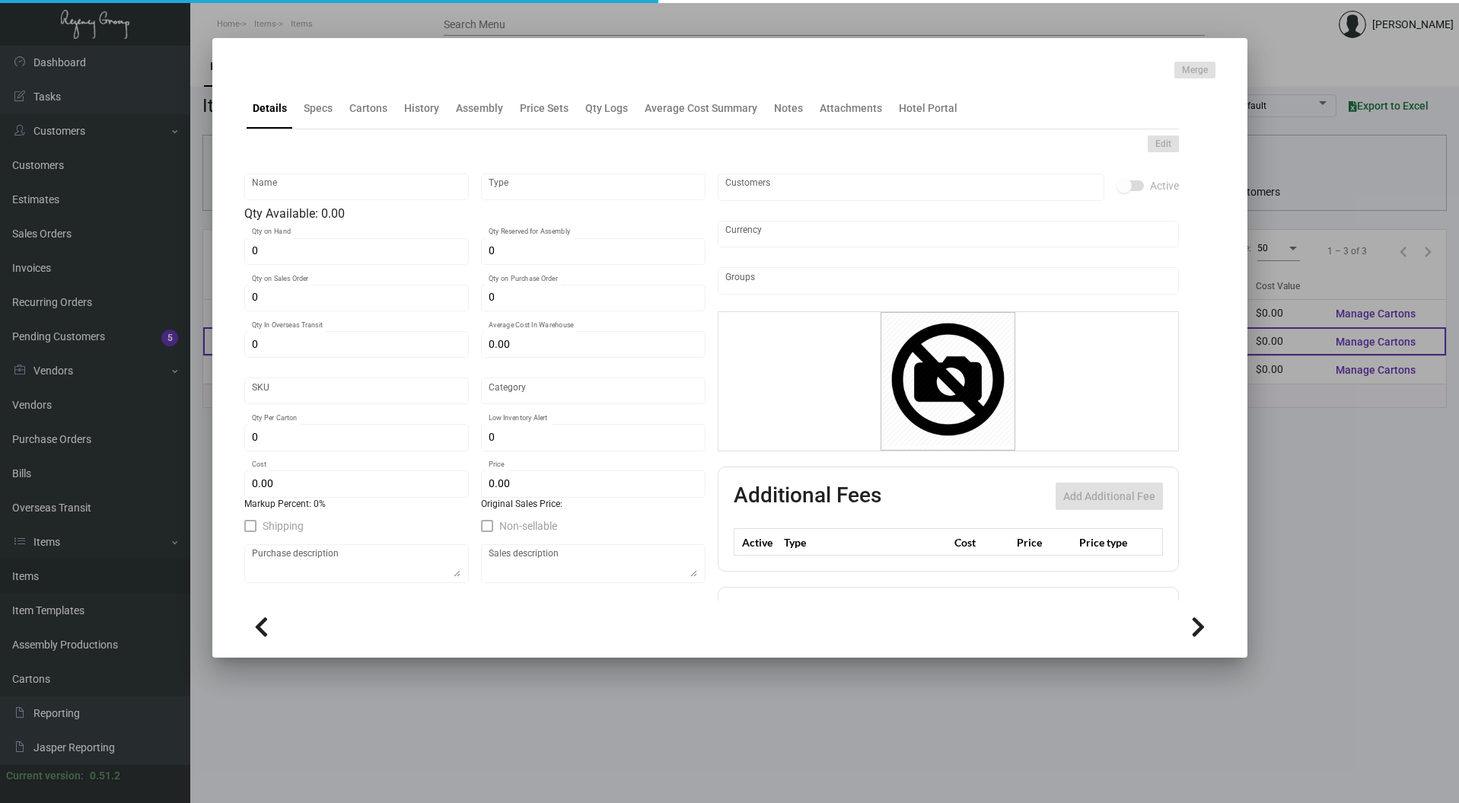
type input "Sticker - 1.5""
type input "Standard Item"
type input "$ 0.00"
type input "Standard"
type input "2,500"
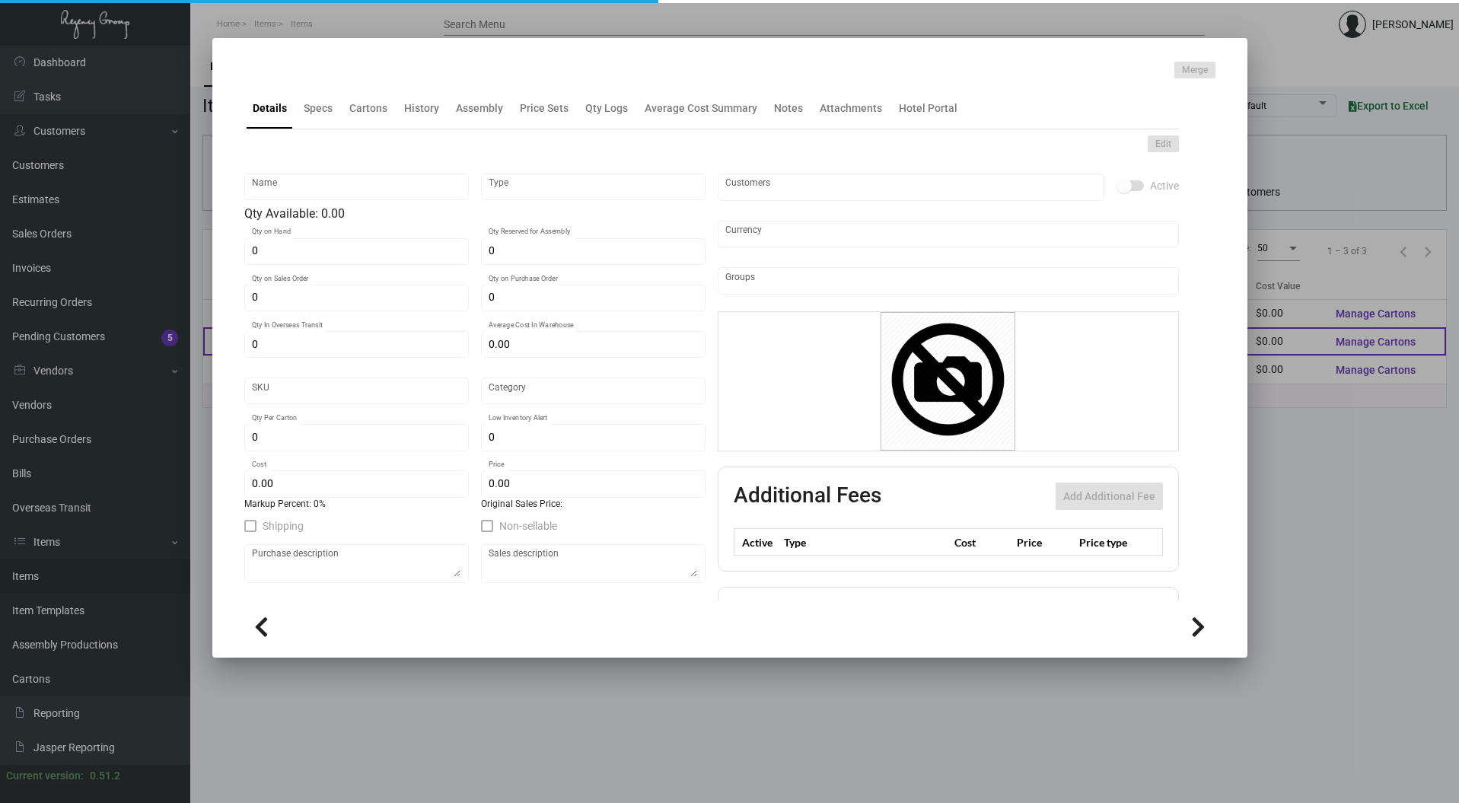
type input "$ 0.07771"
type input "$ 0.14"
checkbox input "true"
type input "United States Dollar $"
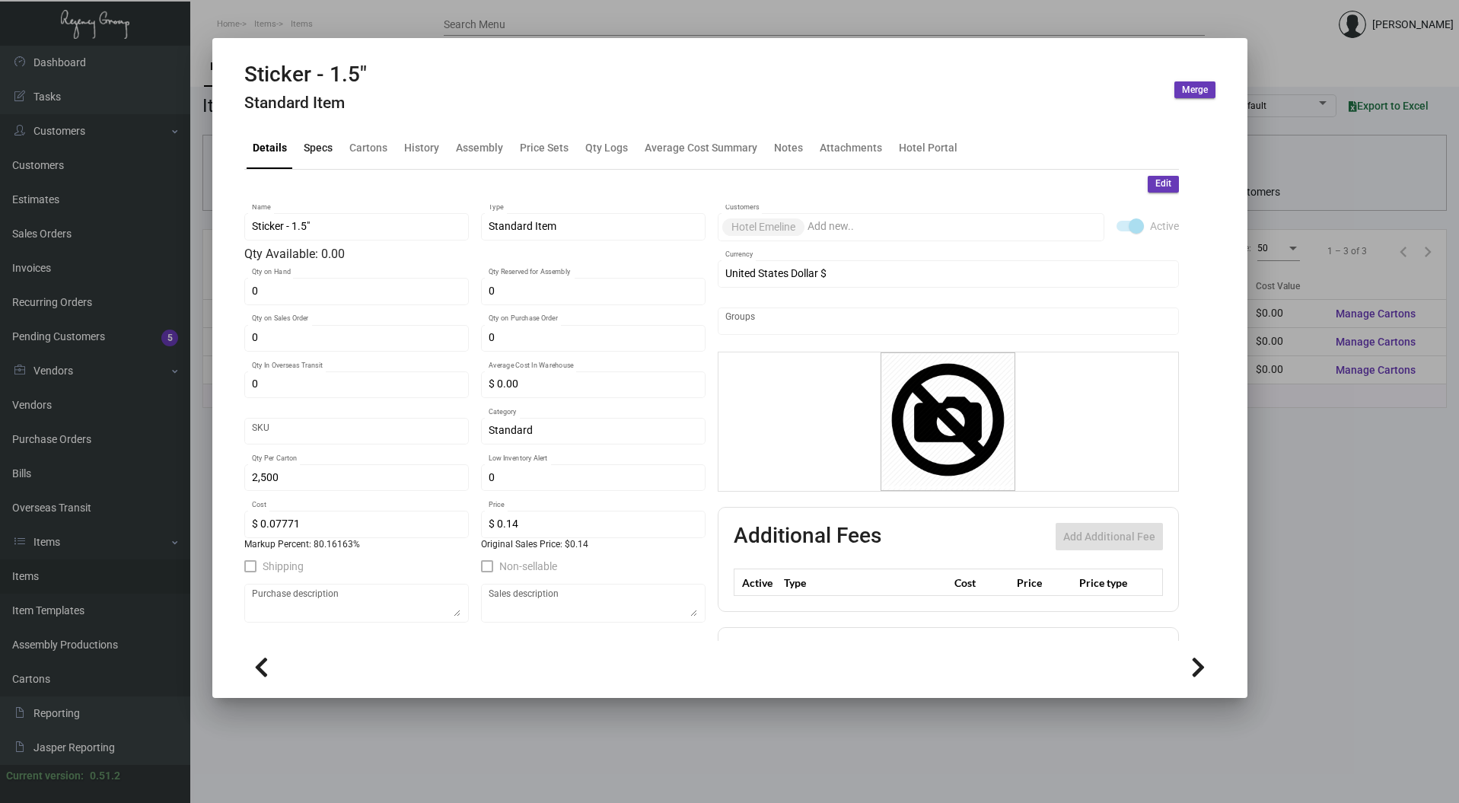
click at [323, 154] on div "Specs" at bounding box center [318, 148] width 29 height 16
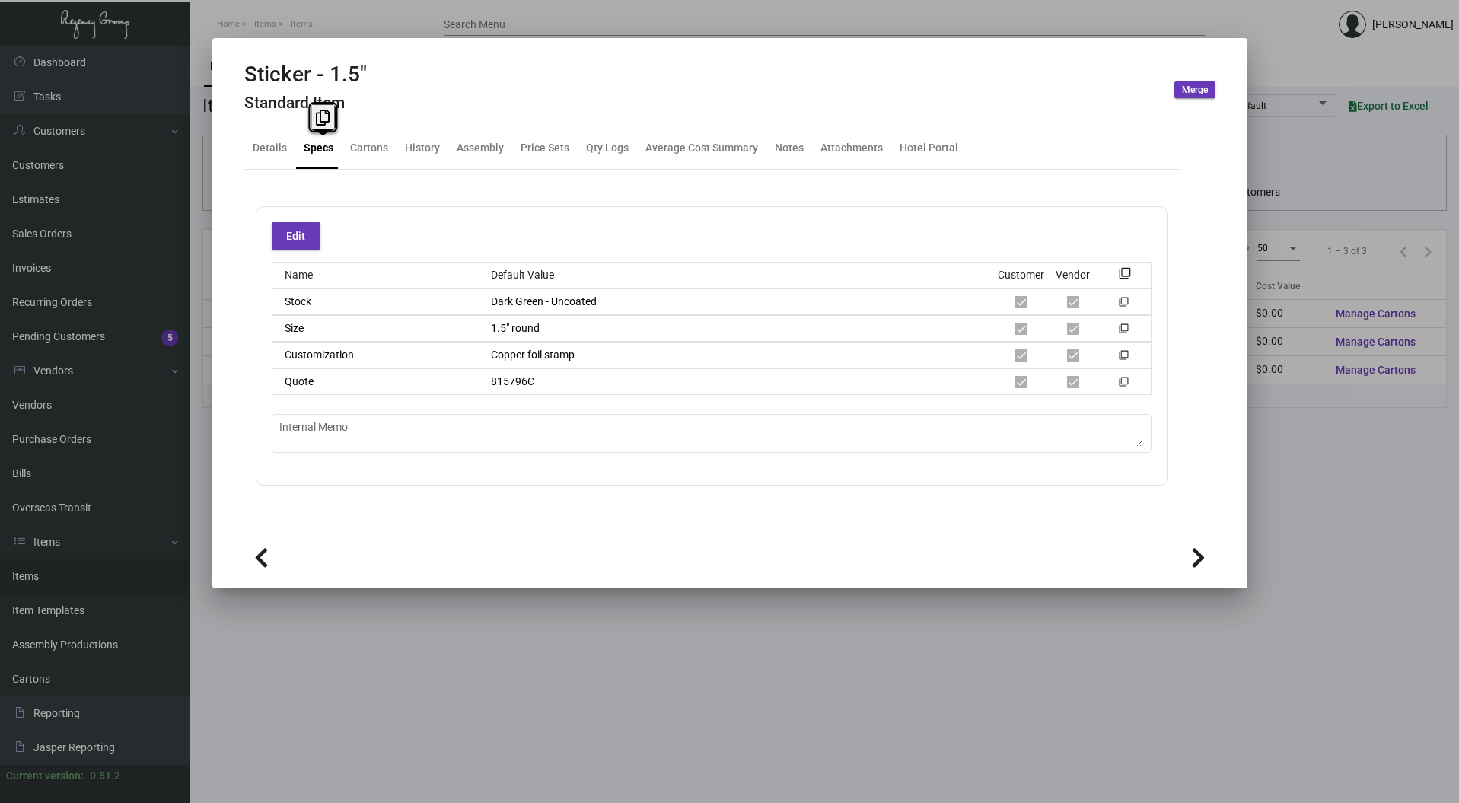
click at [598, 486] on div "Edit Name Default Value Customer Vendor filter_none Stock Dark Green - Uncoated…" at bounding box center [711, 346] width 935 height 352
click at [347, 18] on div at bounding box center [729, 401] width 1459 height 803
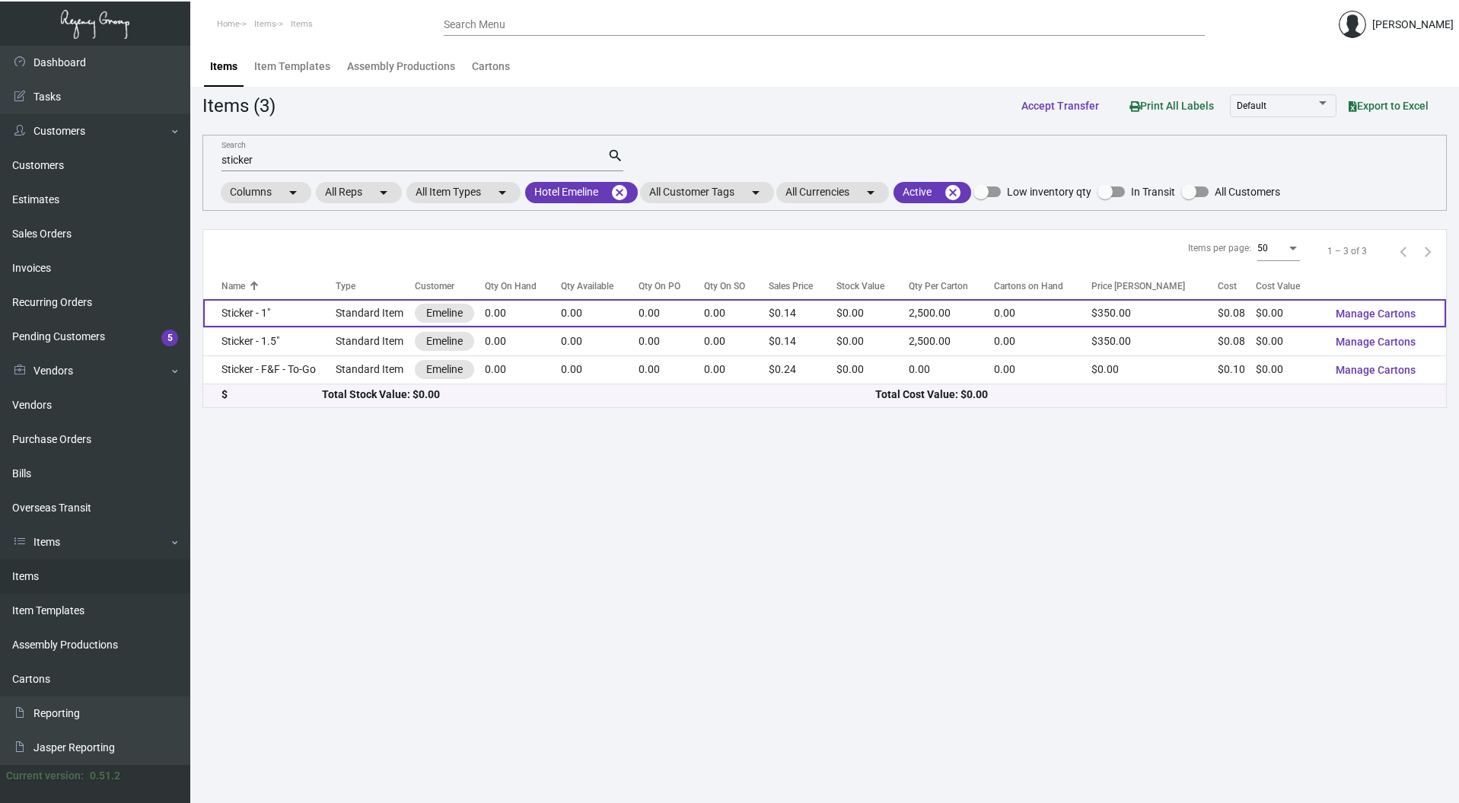
click at [244, 314] on td "Sticker - 1"" at bounding box center [269, 313] width 132 height 28
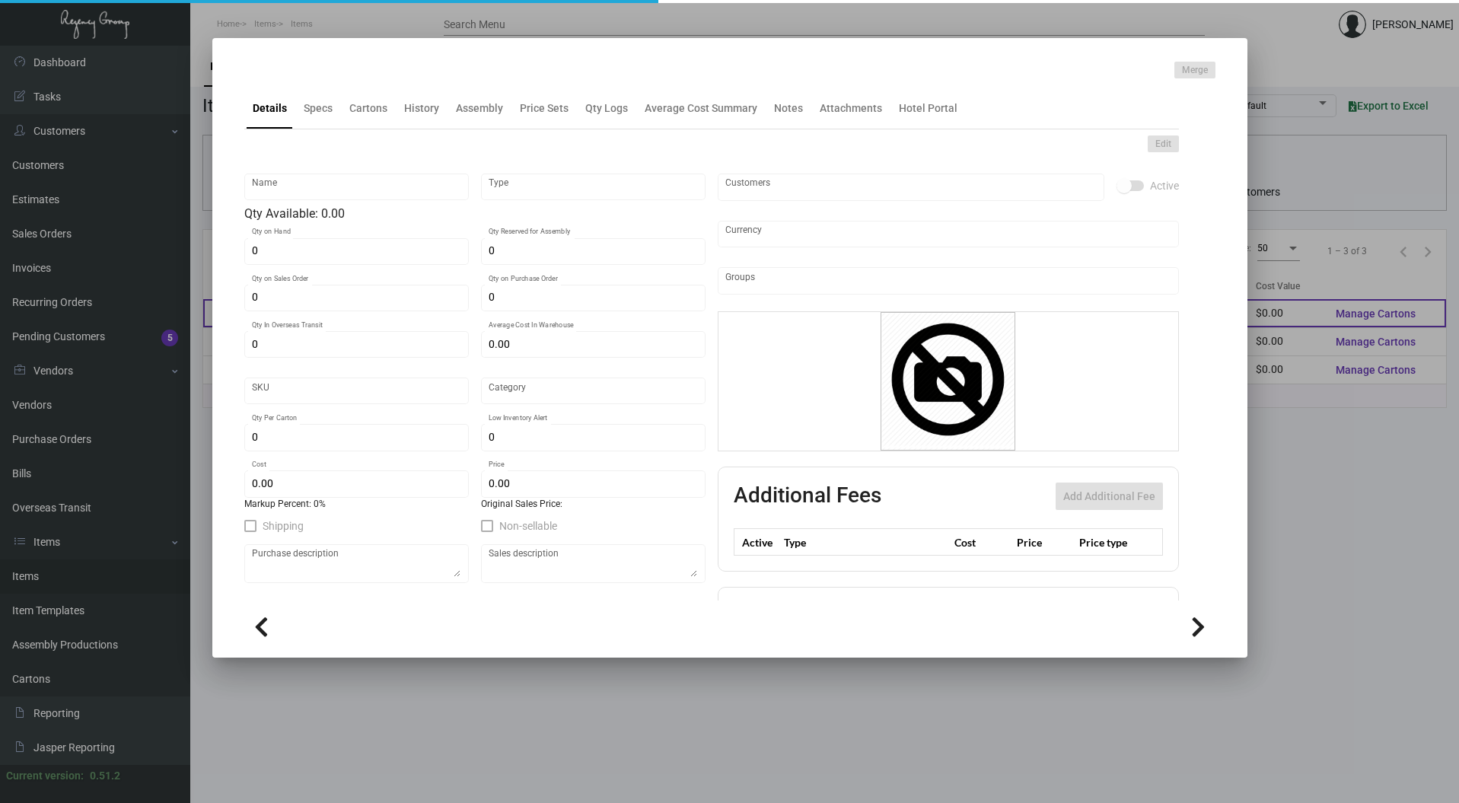
type input "Sticker - 1""
type input "Standard Item"
type input "$ 0.00"
type input "Standard"
type input "2,500"
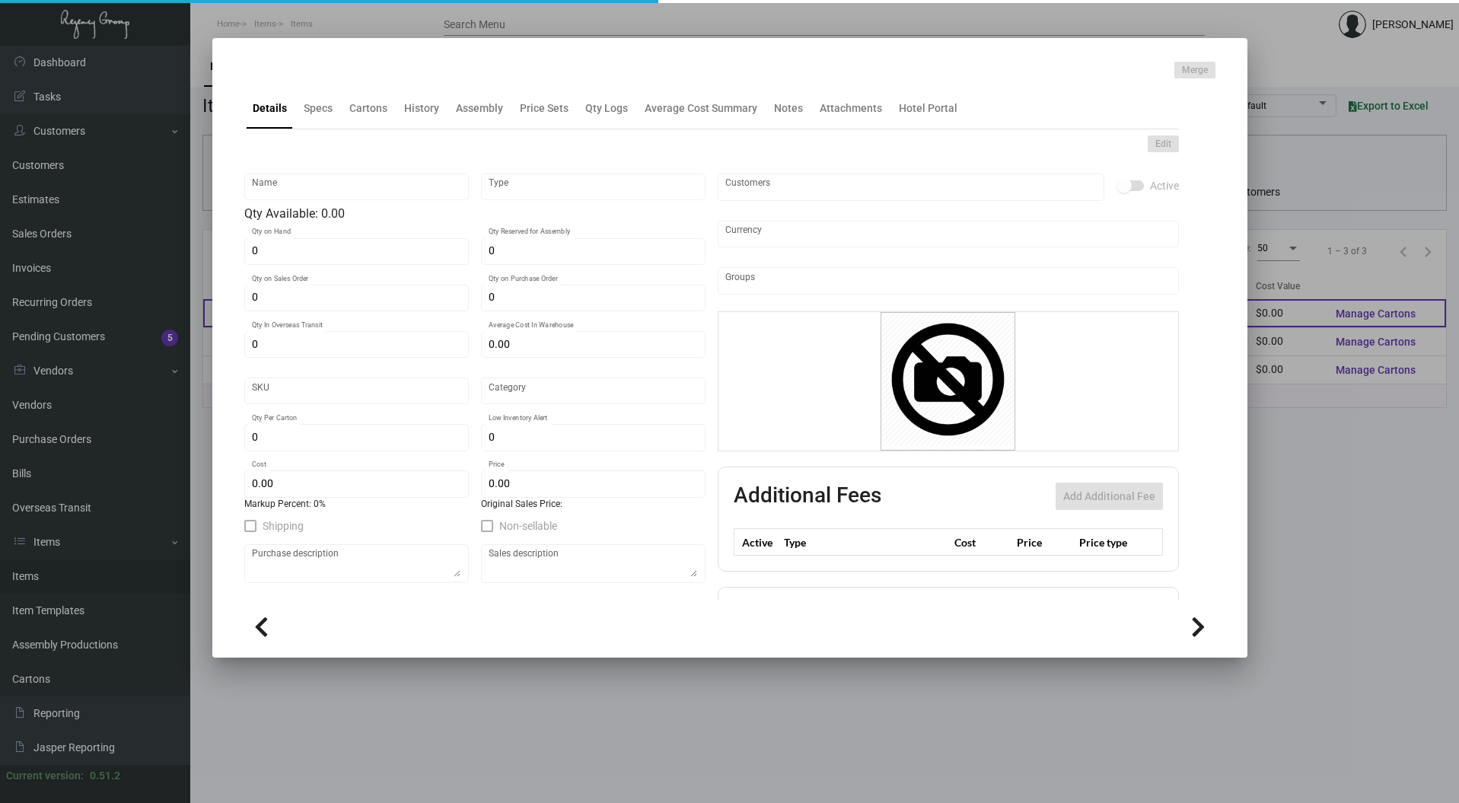
type input "$ 0.08066"
type input "$ 0.14"
checkbox input "true"
type input "United States Dollar $"
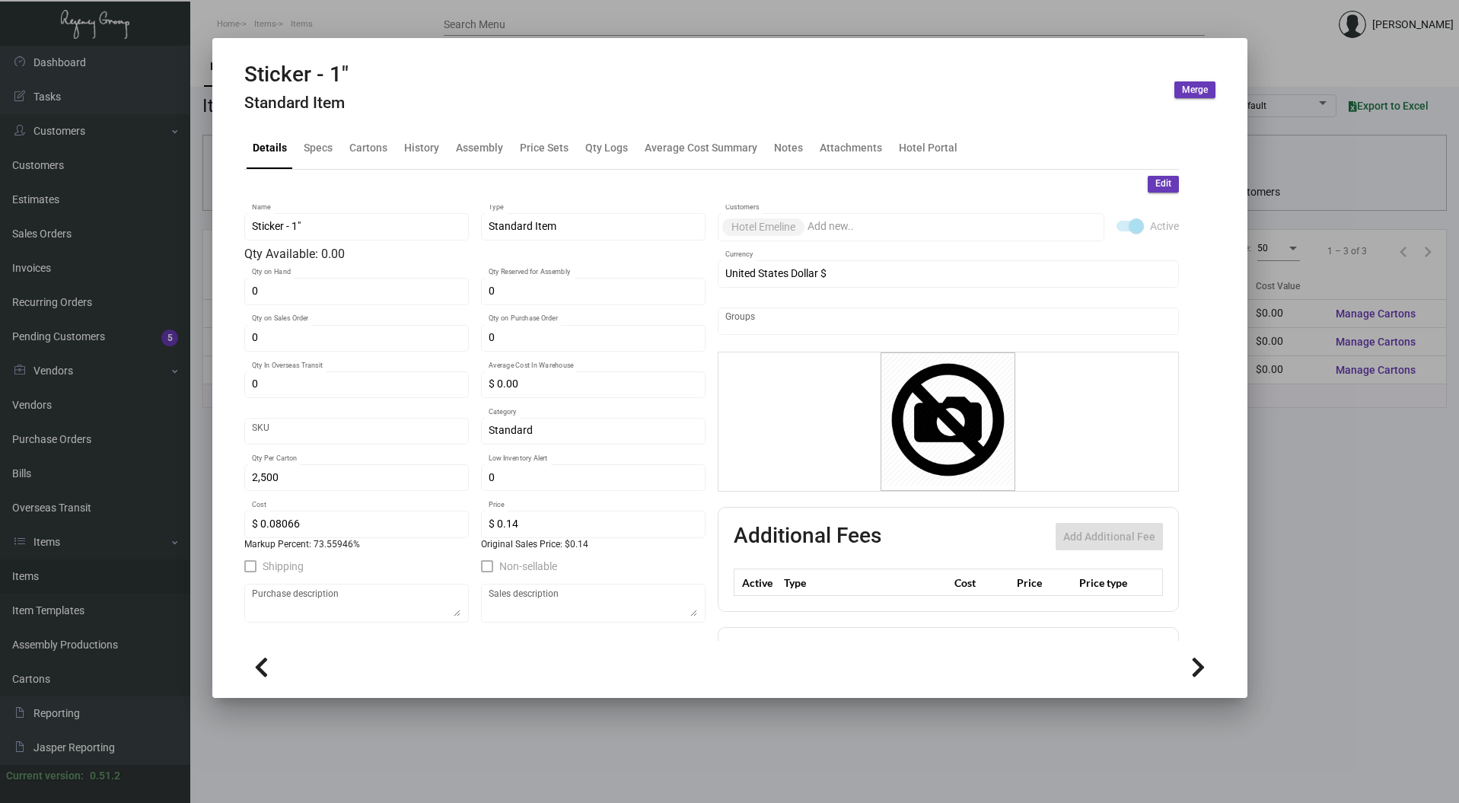
click at [314, 107] on h4 "Standard Item" at bounding box center [296, 103] width 104 height 19
click at [322, 145] on div "Specs" at bounding box center [318, 148] width 29 height 16
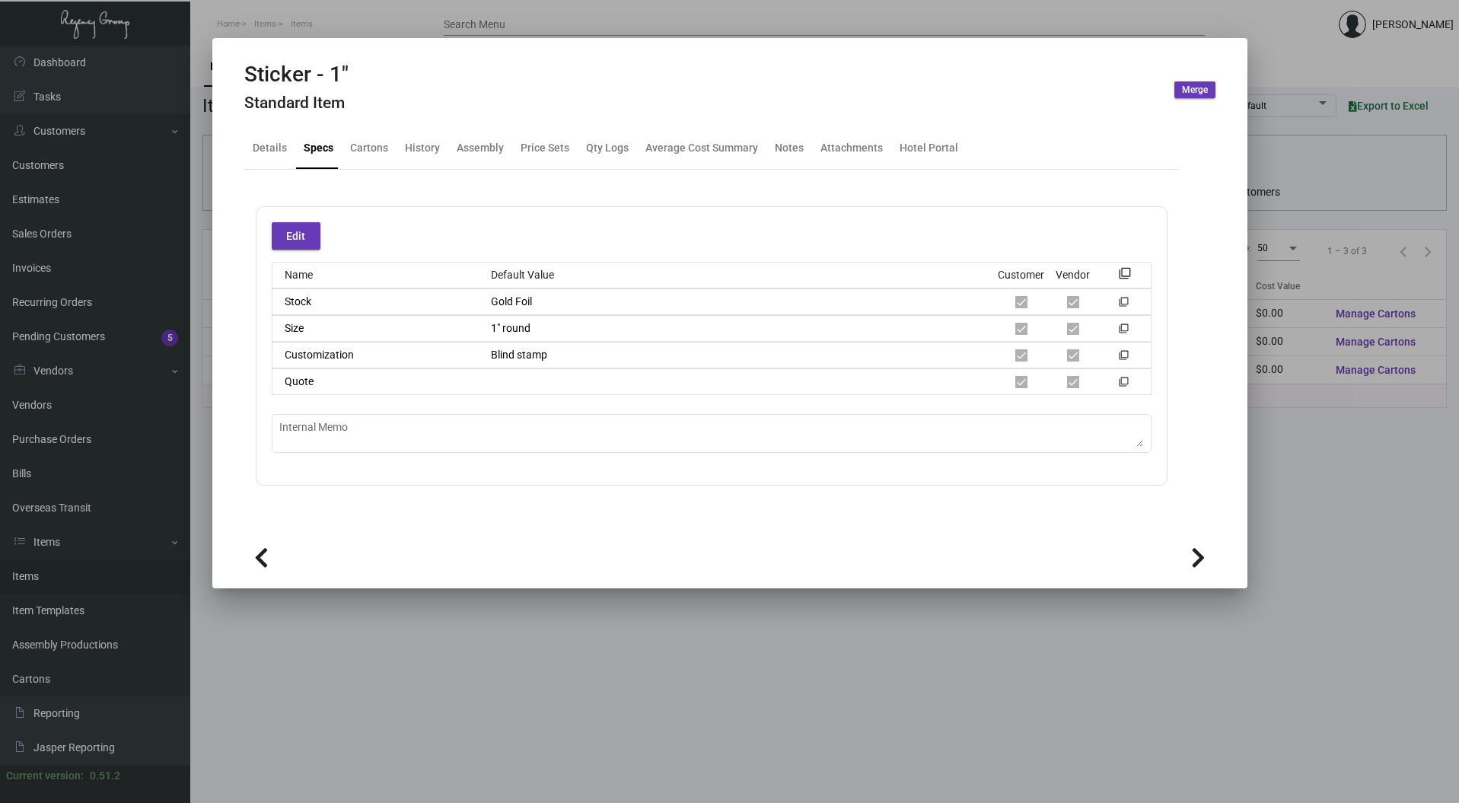
click at [401, 636] on div at bounding box center [729, 401] width 1459 height 803
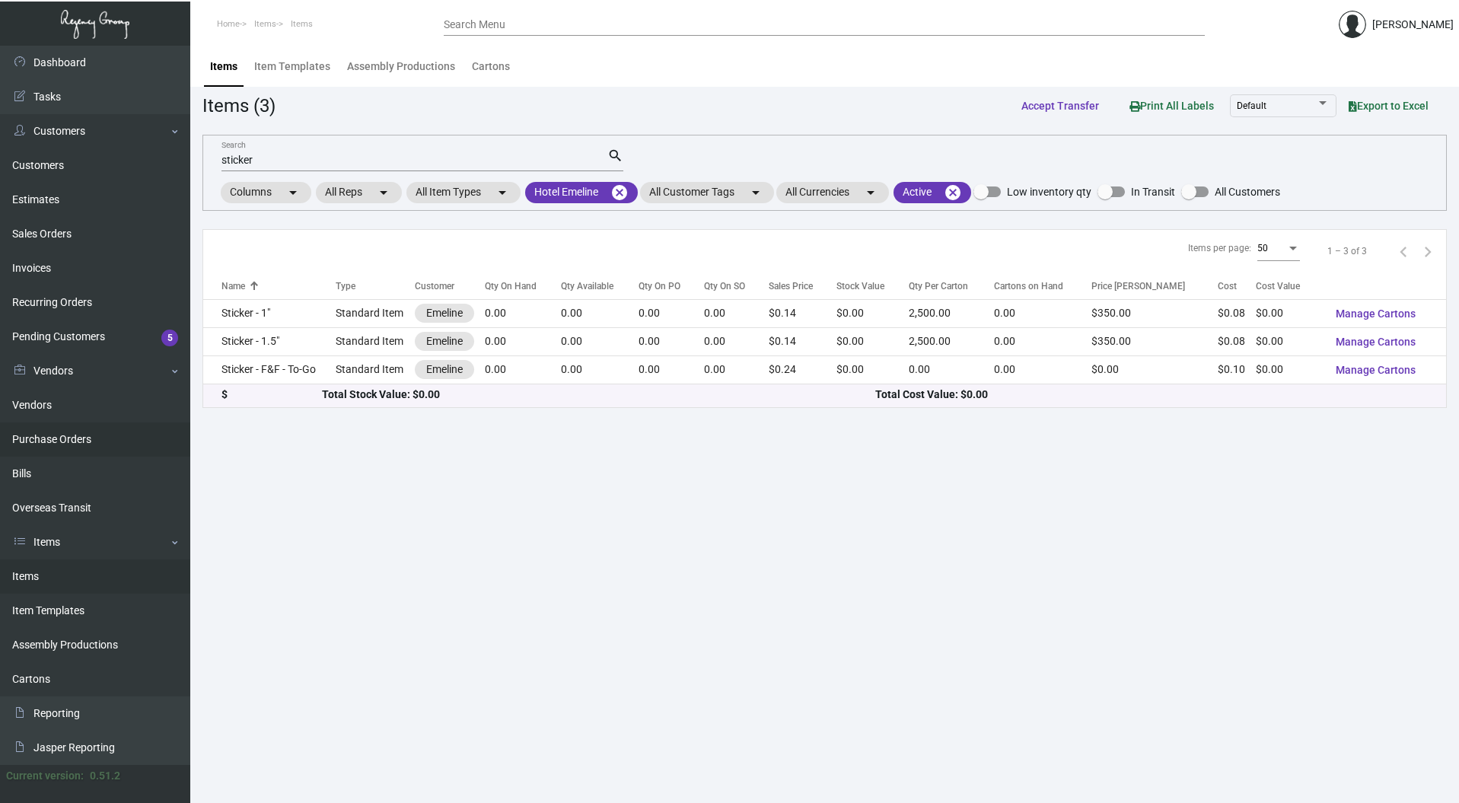
click at [74, 441] on link "Purchase Orders" at bounding box center [95, 439] width 190 height 34
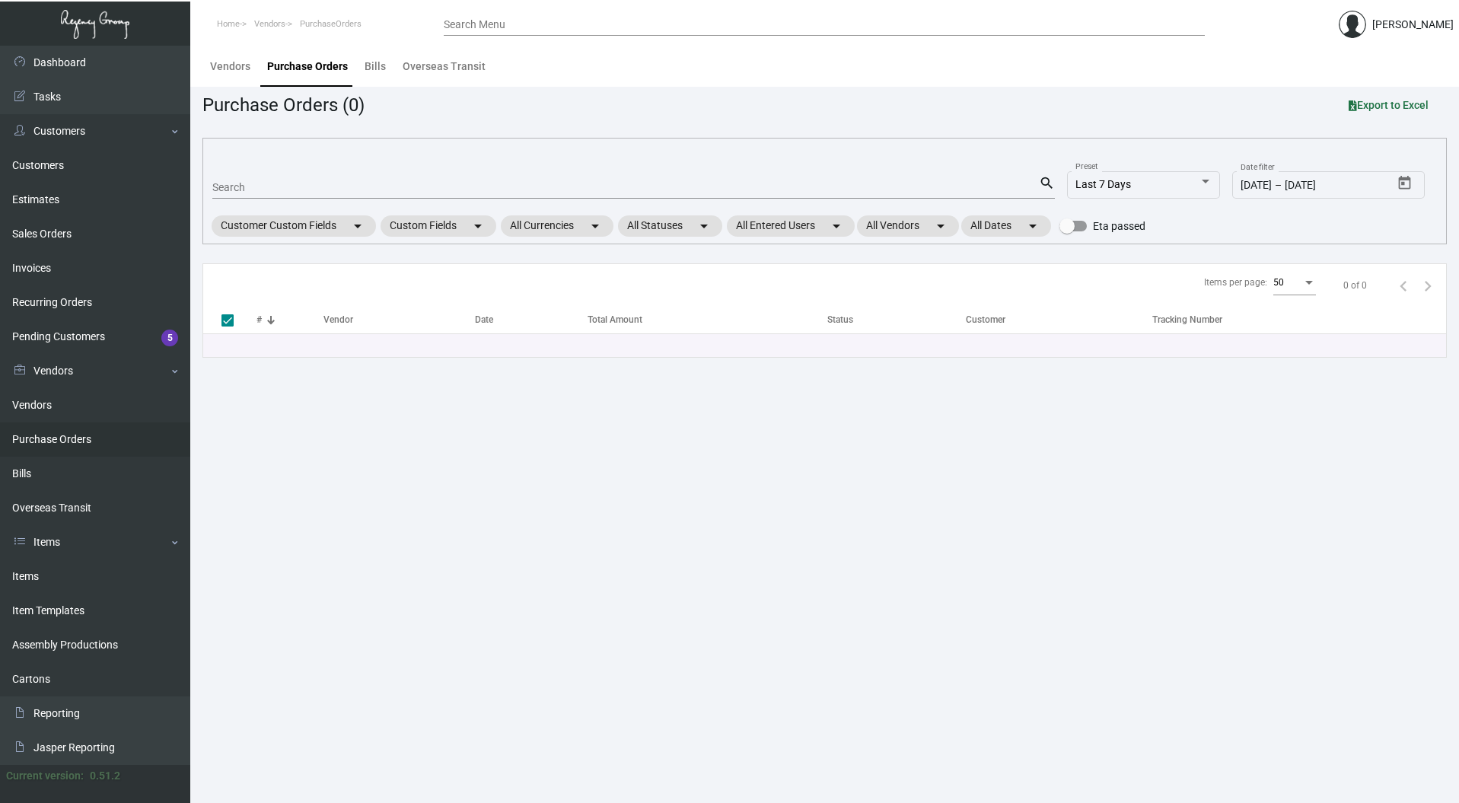
click at [269, 186] on input "Search" at bounding box center [625, 188] width 826 height 12
paste input "78933"
type input "78933"
checkbox input "false"
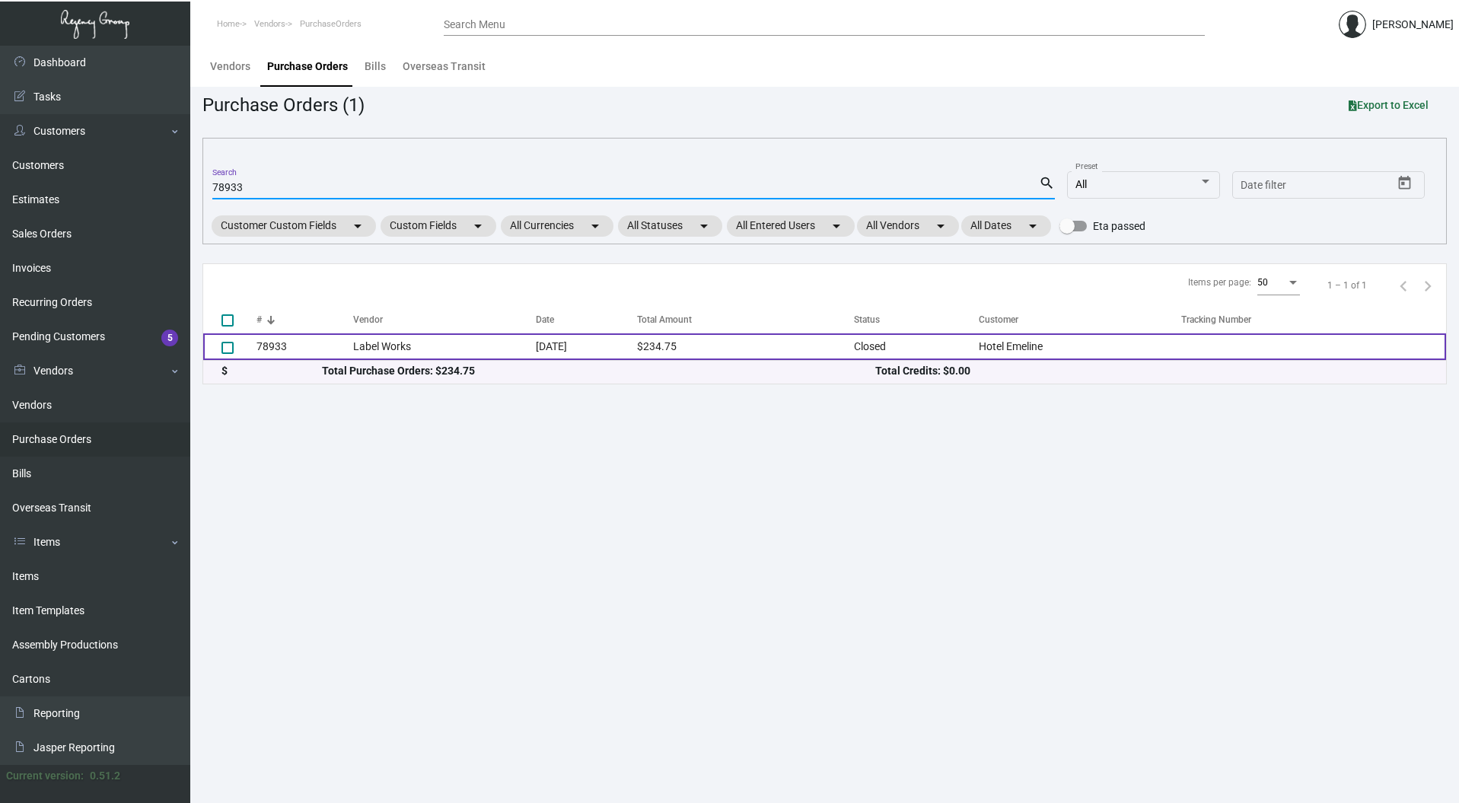
type input "78933"
click at [274, 351] on td "78933" at bounding box center [304, 346] width 97 height 27
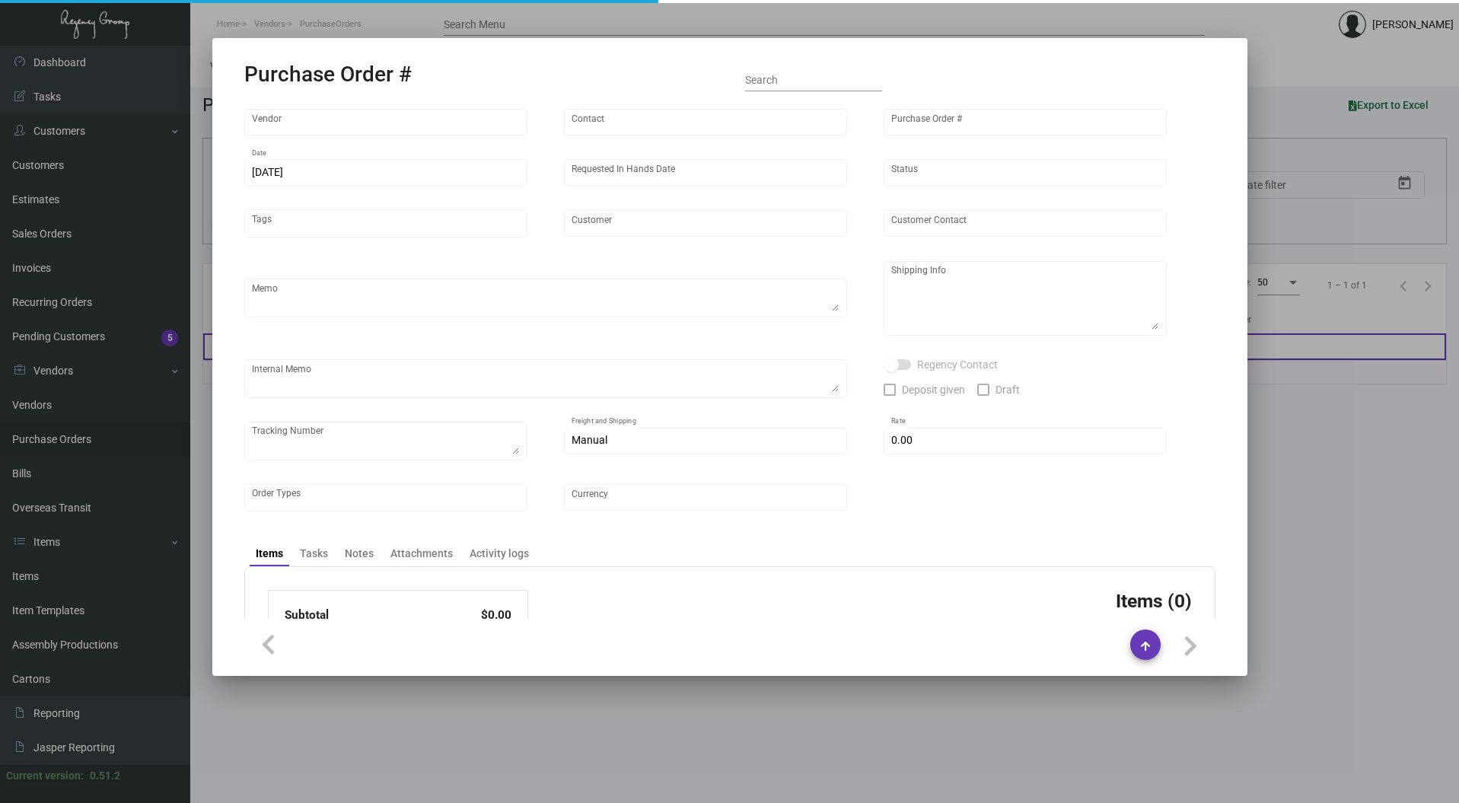
type input "Label Works"
type input "MISSING INFO MISSING INFO"
type input "78933"
type input "2/26/2020"
type input "3/4/2020"
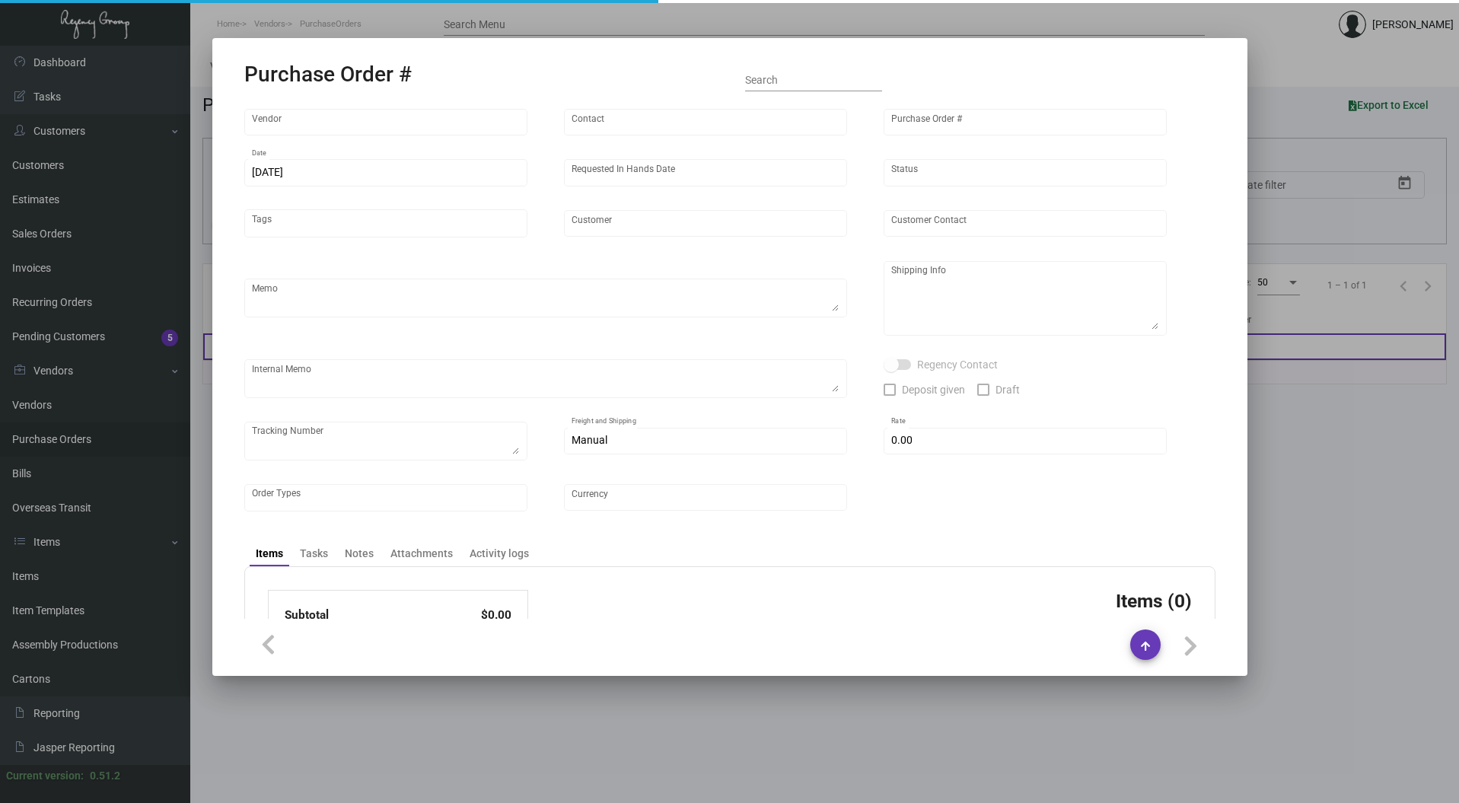
type input "Hotel Emeline"
type input "John Umbaugh"
type textarea "Emeline John Umbaugh 1604 Morgan Mill Road Monroe, NC 28110"
type input "$ 0.00"
type input "United States Dollar $"
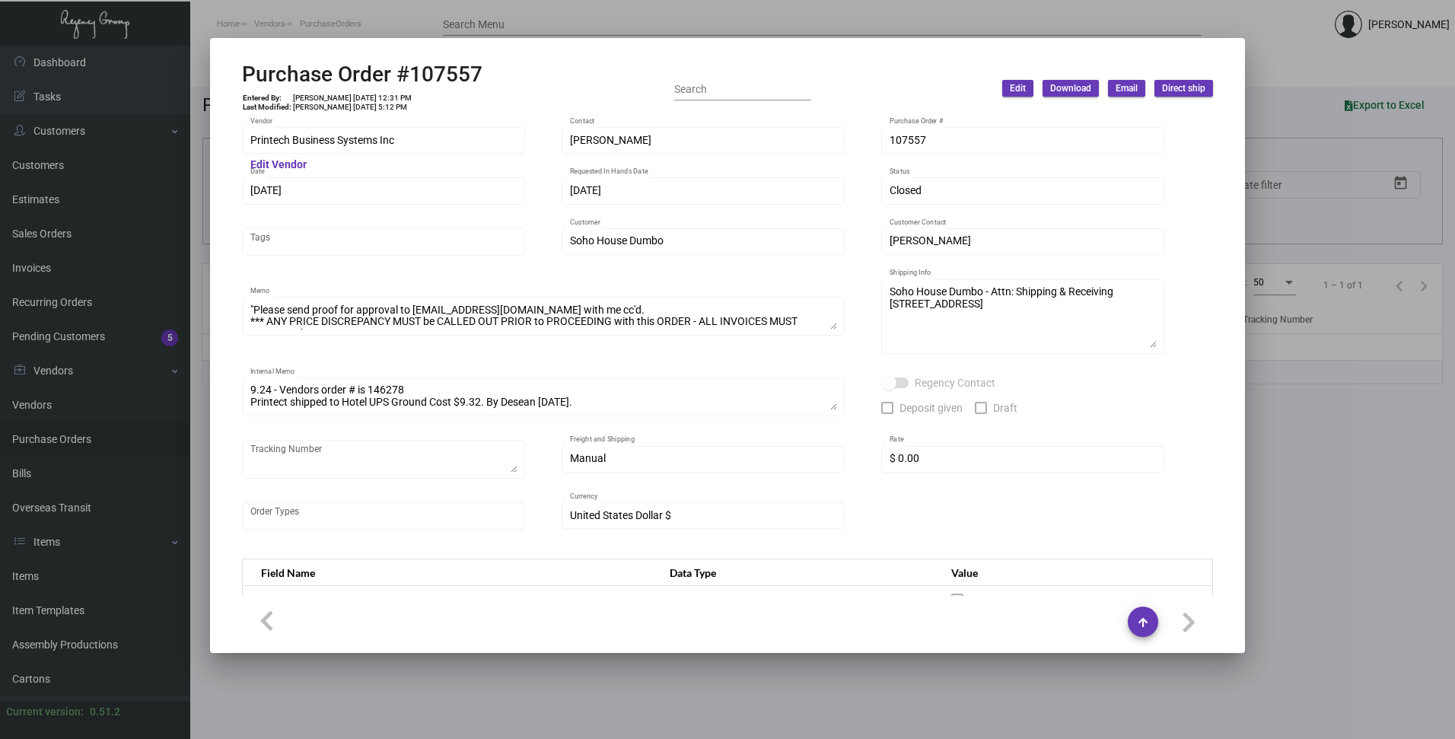
click at [567, 16] on div at bounding box center [727, 369] width 1455 height 739
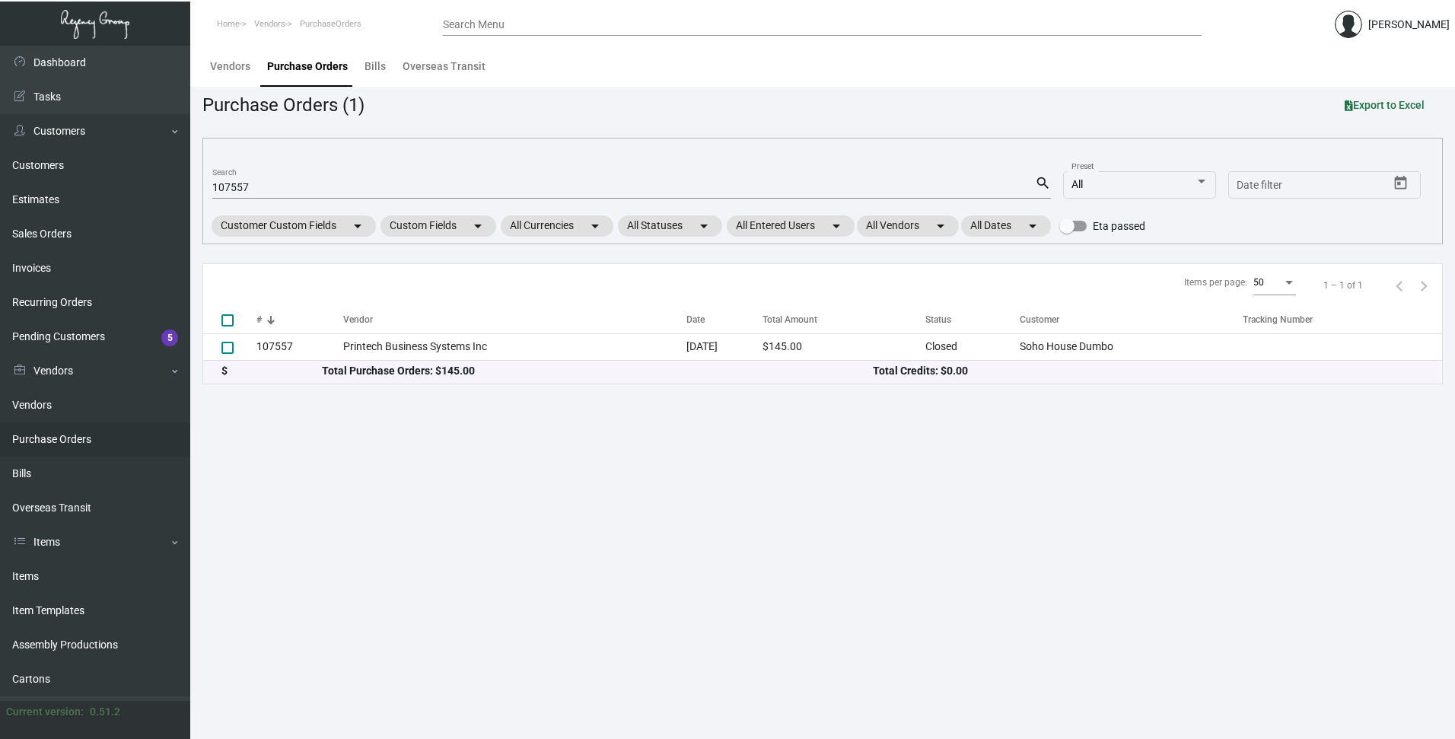
click at [266, 185] on input "107557" at bounding box center [623, 188] width 823 height 12
click at [265, 185] on input "107557" at bounding box center [623, 188] width 823 height 12
paste input "93469"
type input "93469"
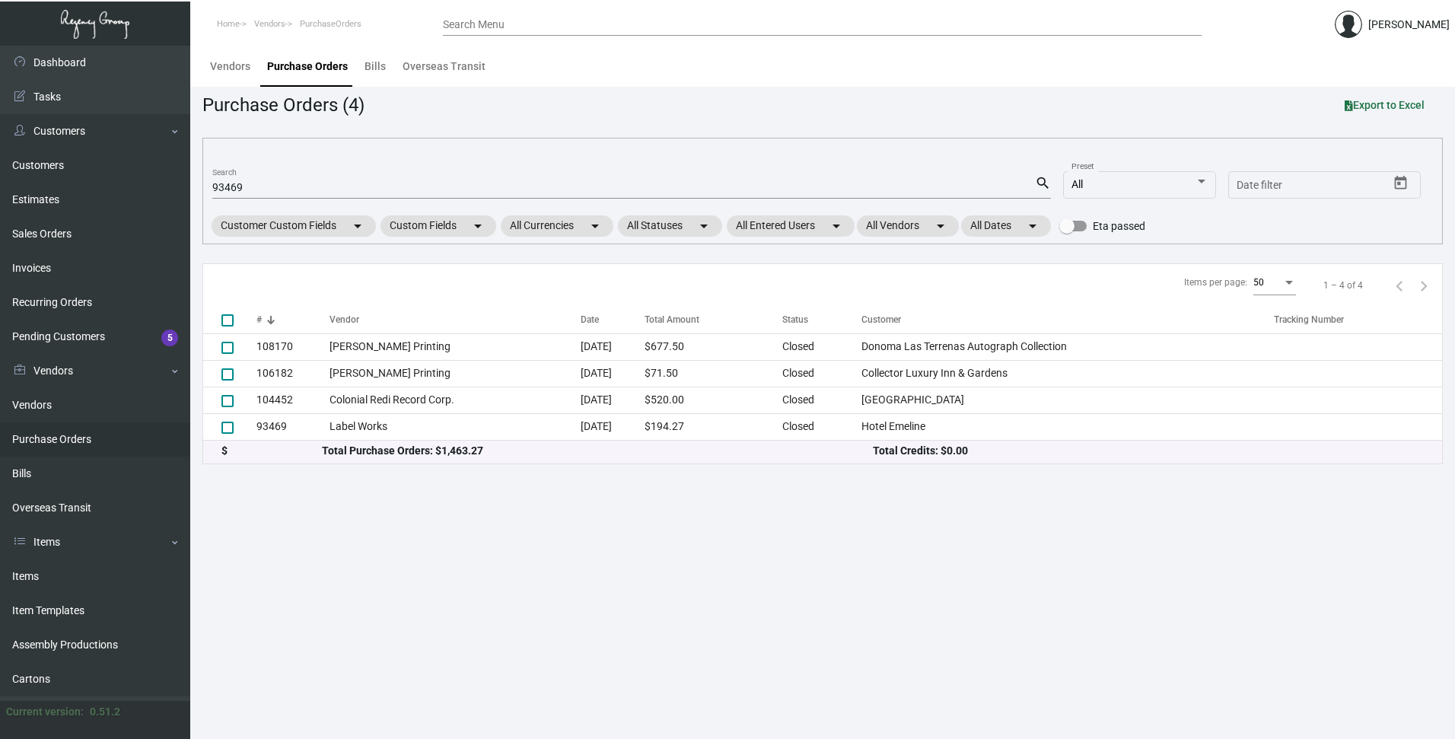
click at [428, 531] on main "Vendors Purchase Orders Bills Overseas Transit Purchase Orders (4) Export to Ex…" at bounding box center [822, 392] width 1265 height 693
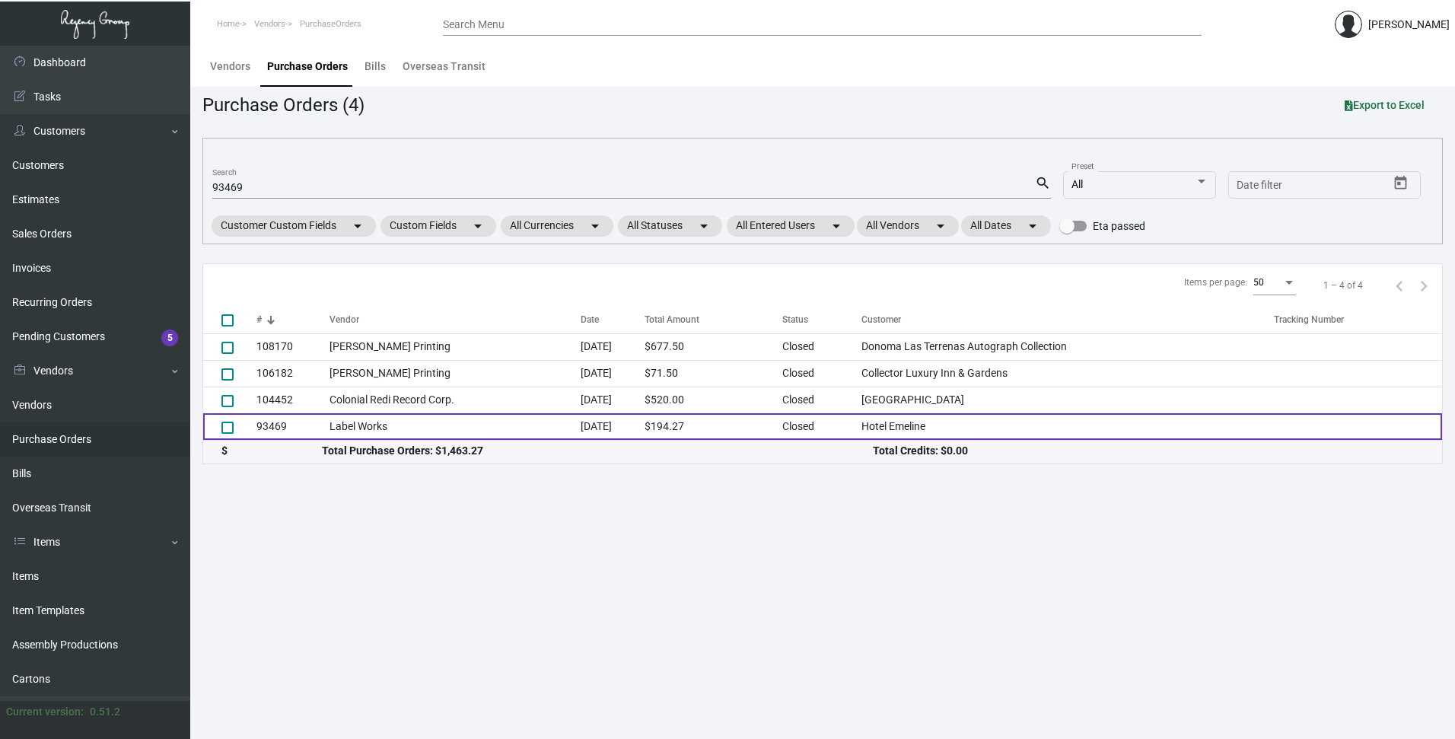
click at [271, 426] on td "93469" at bounding box center [292, 426] width 73 height 27
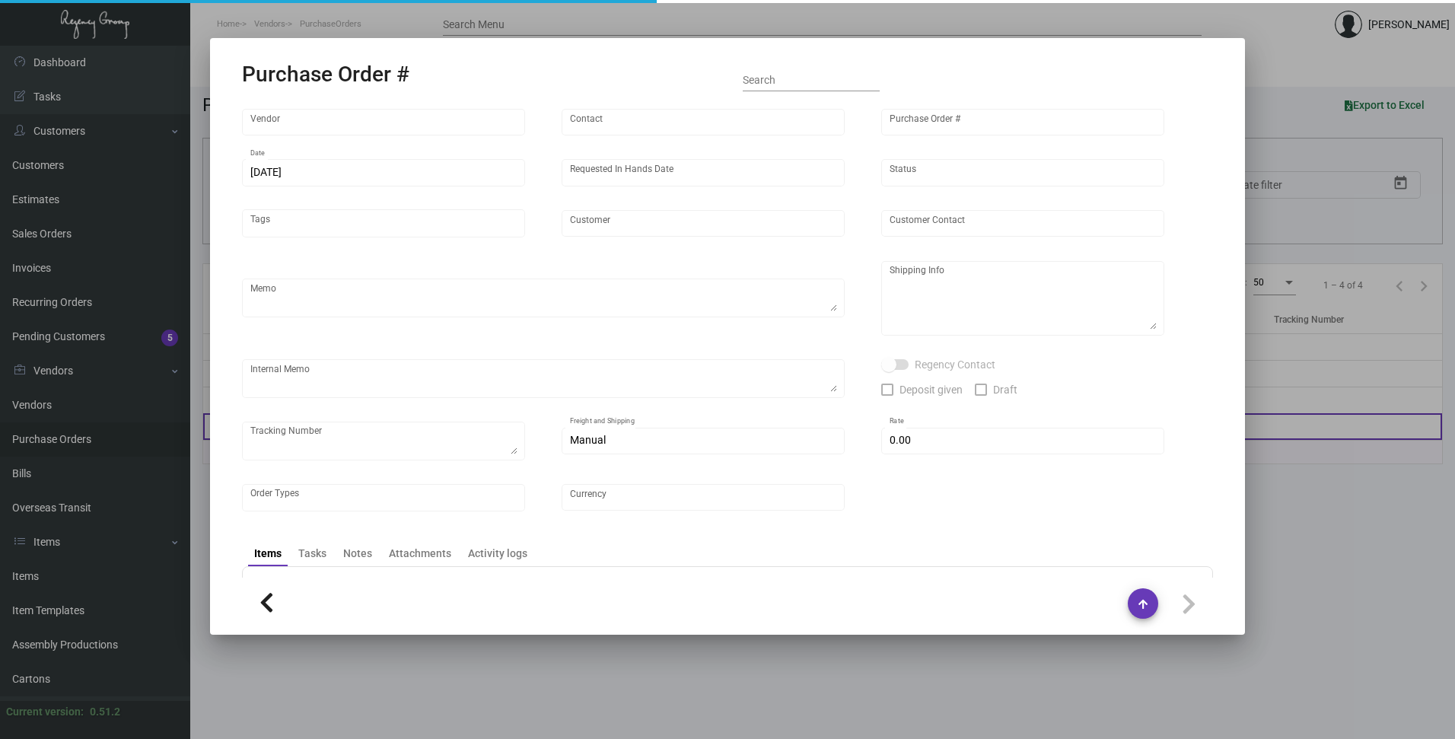
type input "Label Works"
type input "MISSING INFO MISSING INFO"
type input "93469"
type input "[DATE]"
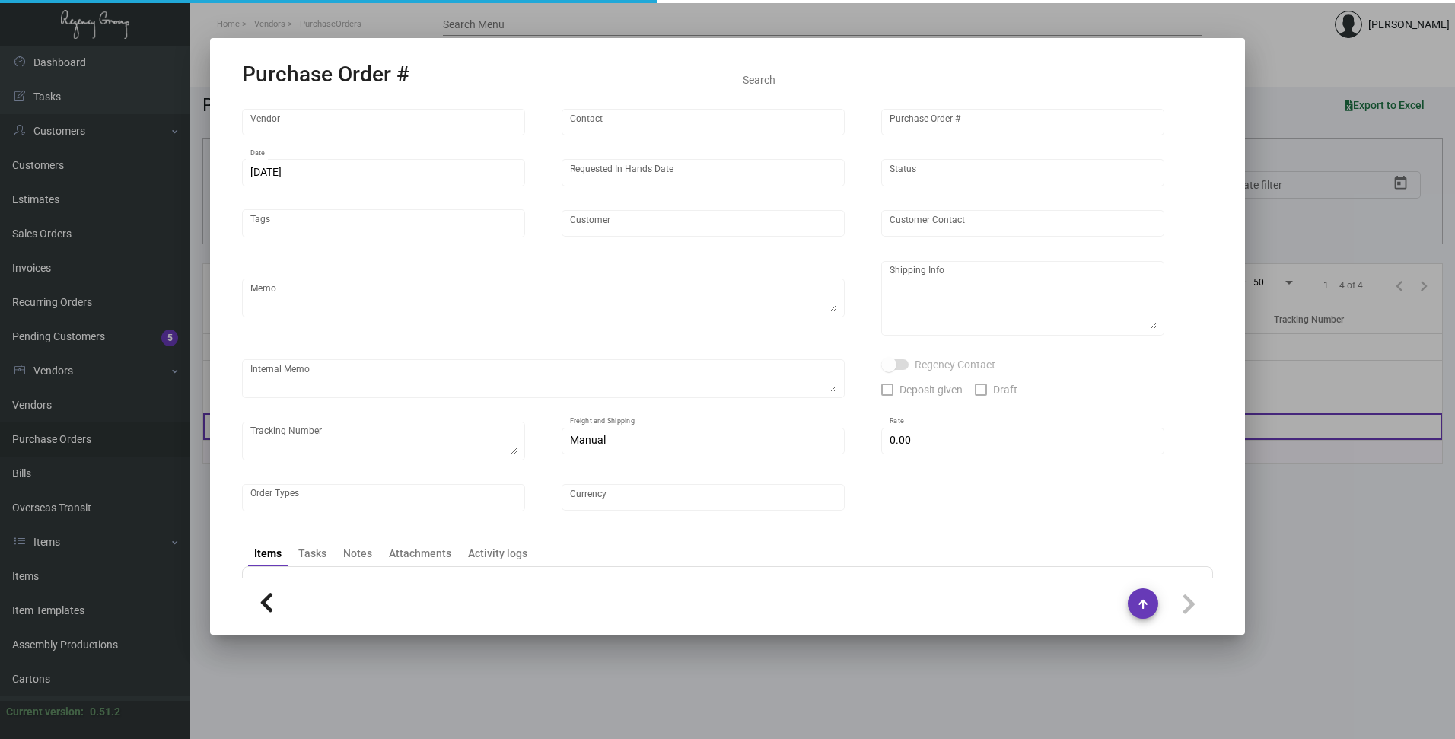
type input "Hotel Emeline"
type textarea "[PERSON_NAME] [PERSON_NAME] [STREET_ADDRESS][PERSON_NAME]"
type input "$ 0.00"
type input "United States Dollar $"
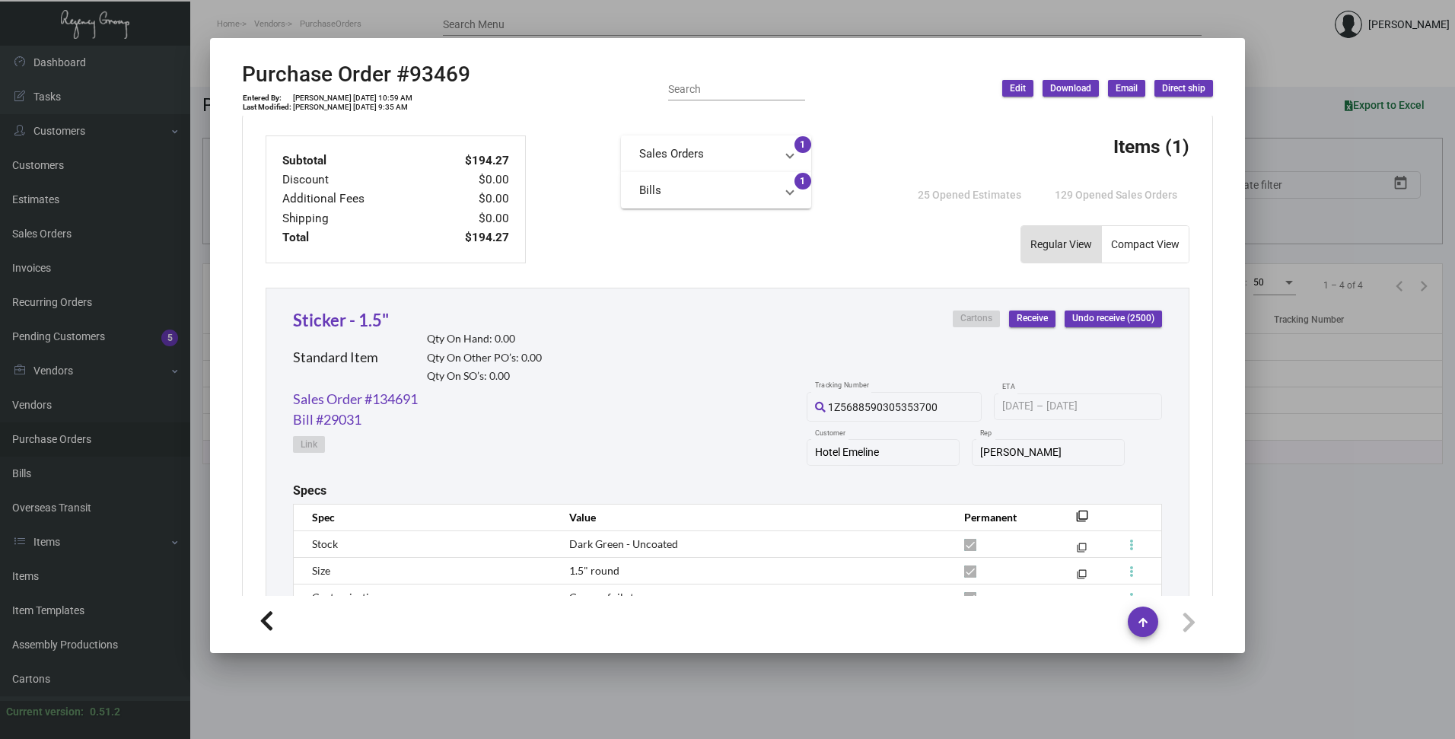
scroll to position [747, 0]
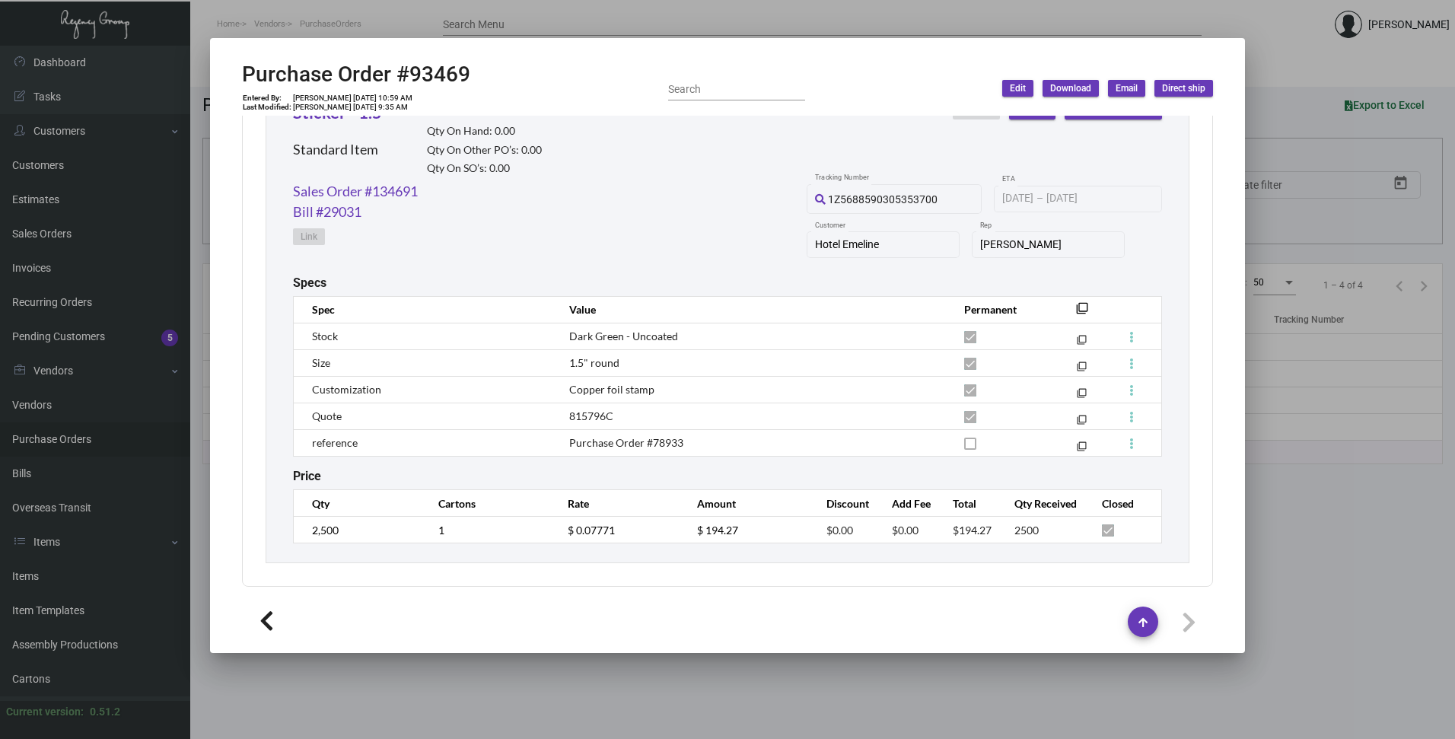
click at [689, 443] on td "Purchase Order #78933" at bounding box center [751, 442] width 395 height 27
drag, startPoint x: 685, startPoint y: 438, endPoint x: 648, endPoint y: 448, distance: 37.8
click at [648, 448] on td "Purchase Order #78933" at bounding box center [751, 442] width 395 height 27
copy span "78933"
click at [982, 624] on div at bounding box center [727, 622] width 971 height 30
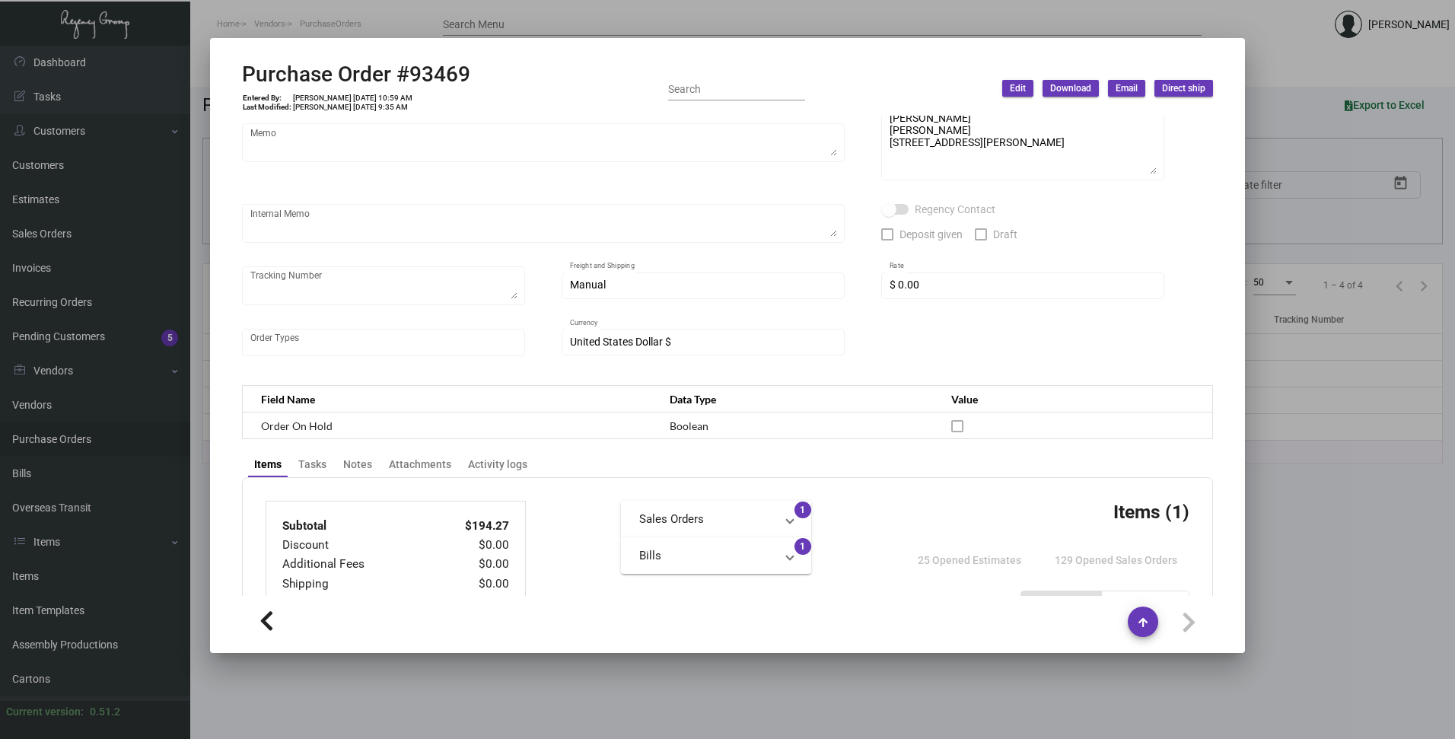
scroll to position [0, 0]
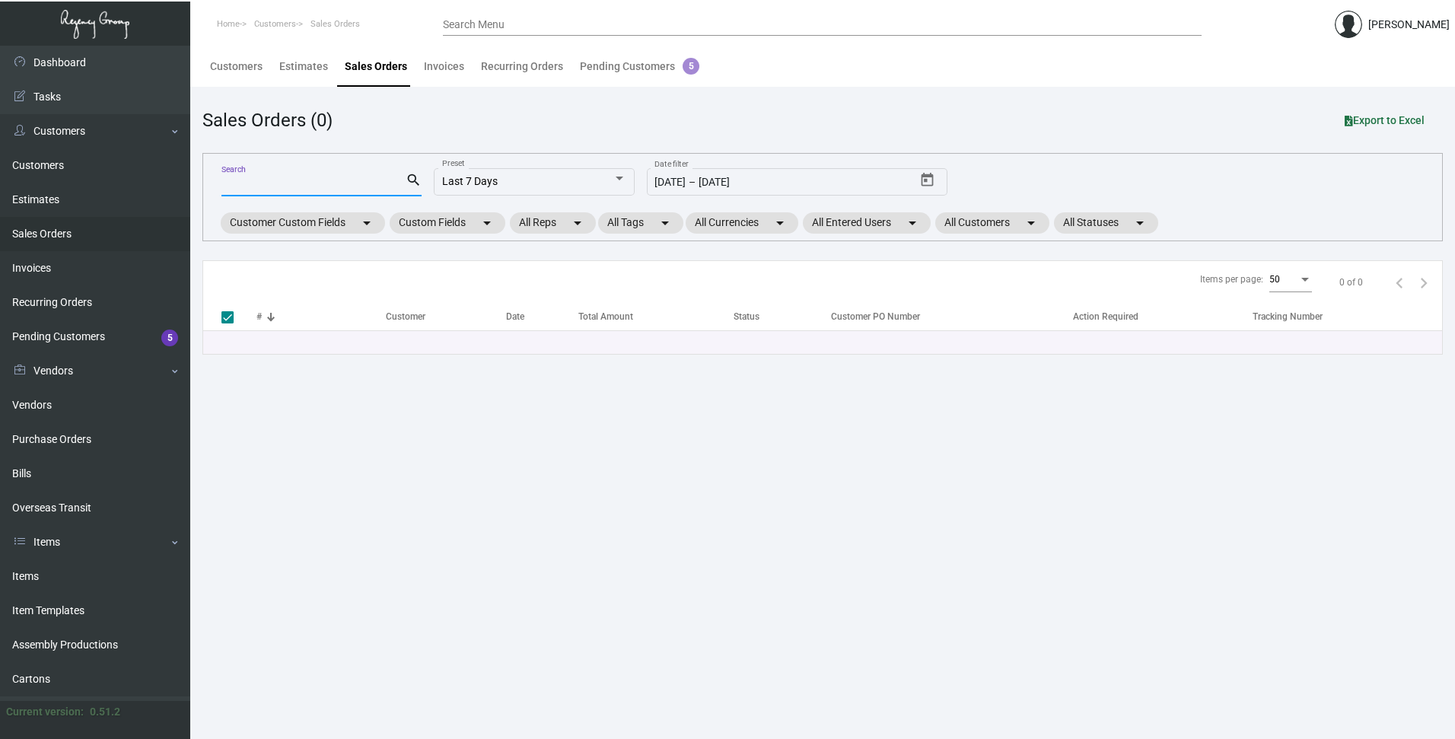
click at [247, 188] on input "Search" at bounding box center [313, 185] width 184 height 12
type input "95149"
checkbox input "false"
click at [80, 443] on link "Purchase Orders" at bounding box center [95, 439] width 190 height 34
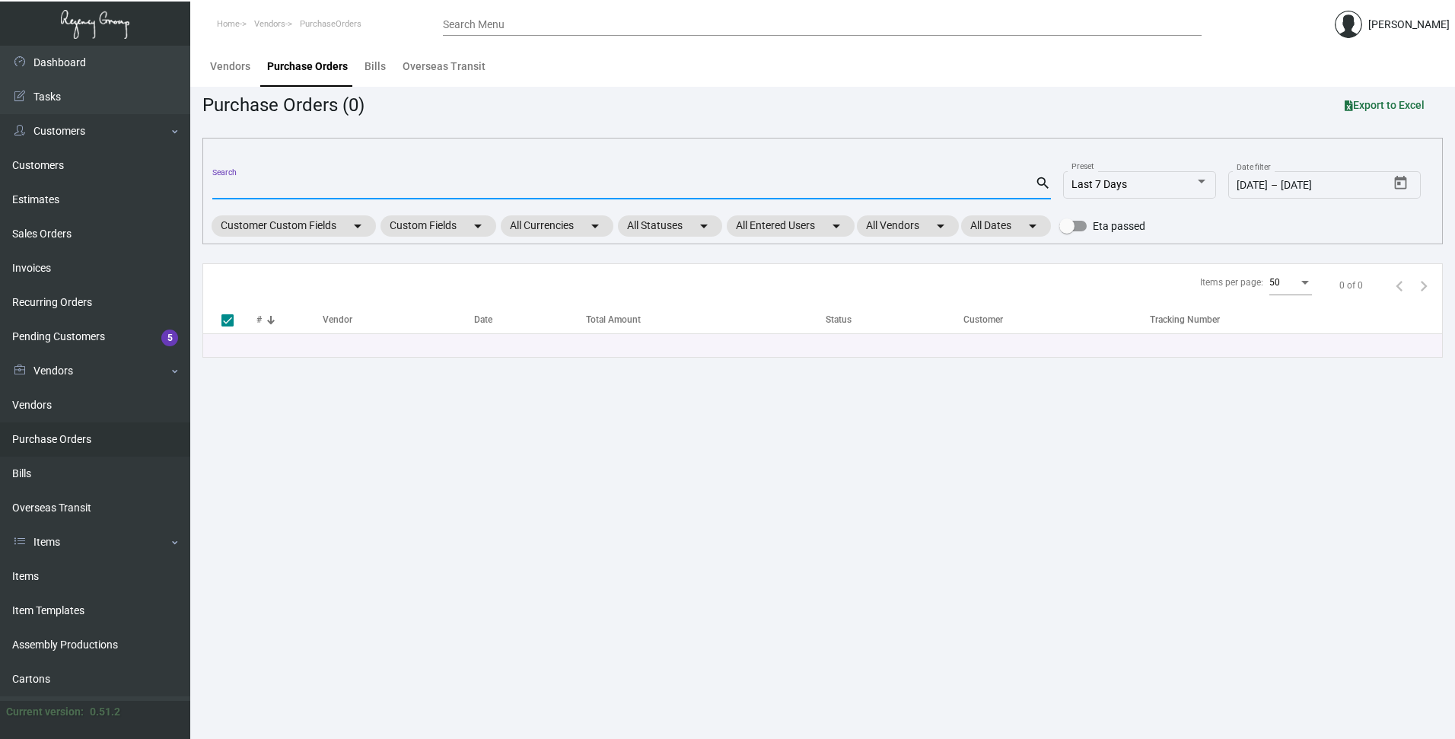
click at [268, 189] on input "Search" at bounding box center [623, 188] width 823 height 12
paste input "95149"
type input "95149"
checkbox input "false"
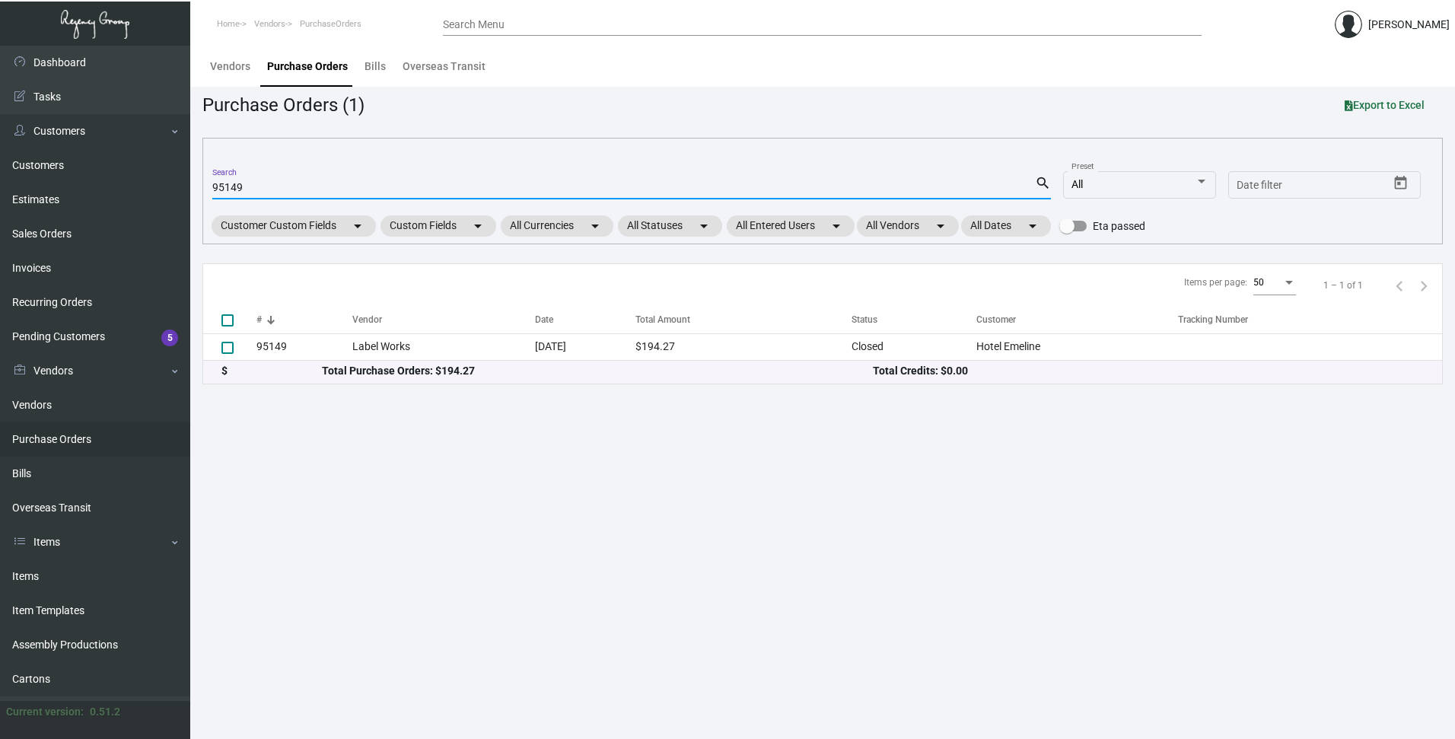
type input "95149"
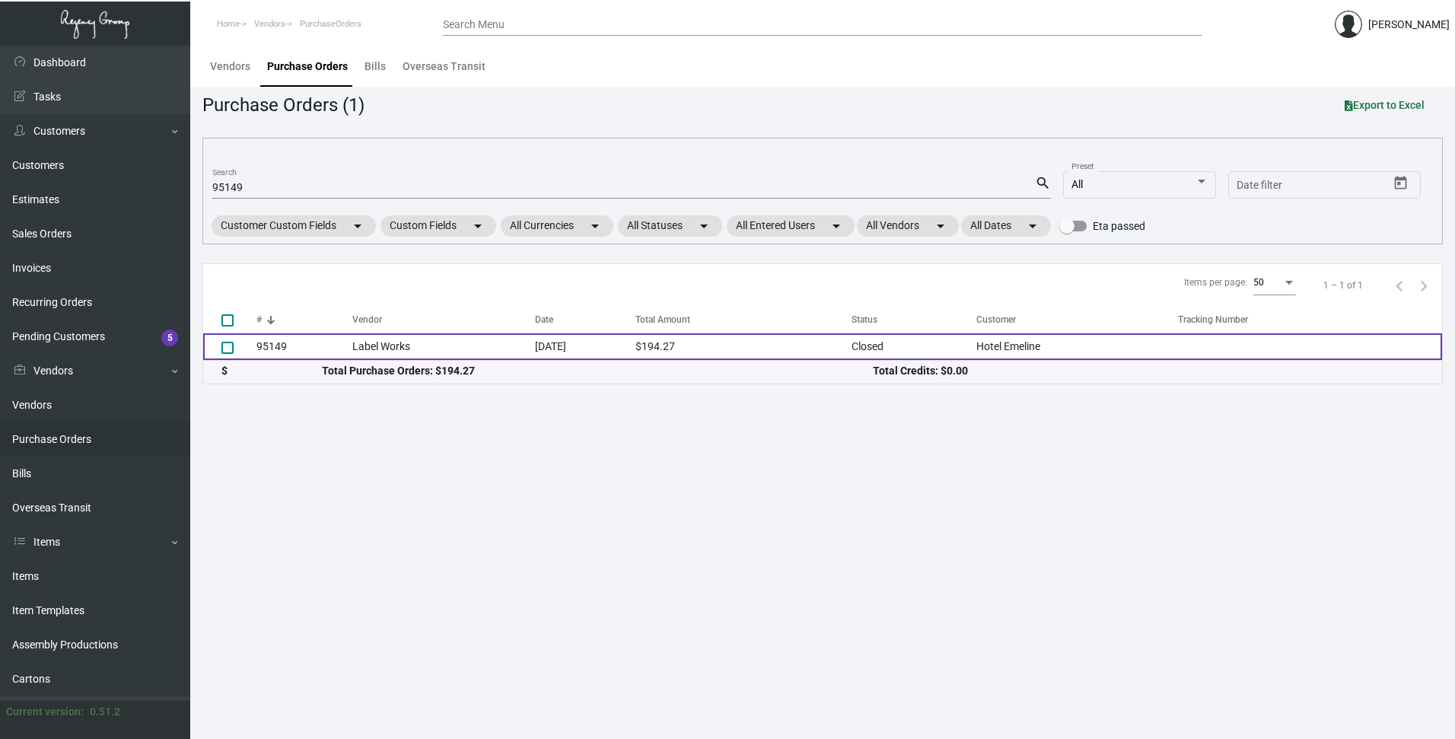
click at [269, 343] on td "95149" at bounding box center [304, 346] width 96 height 27
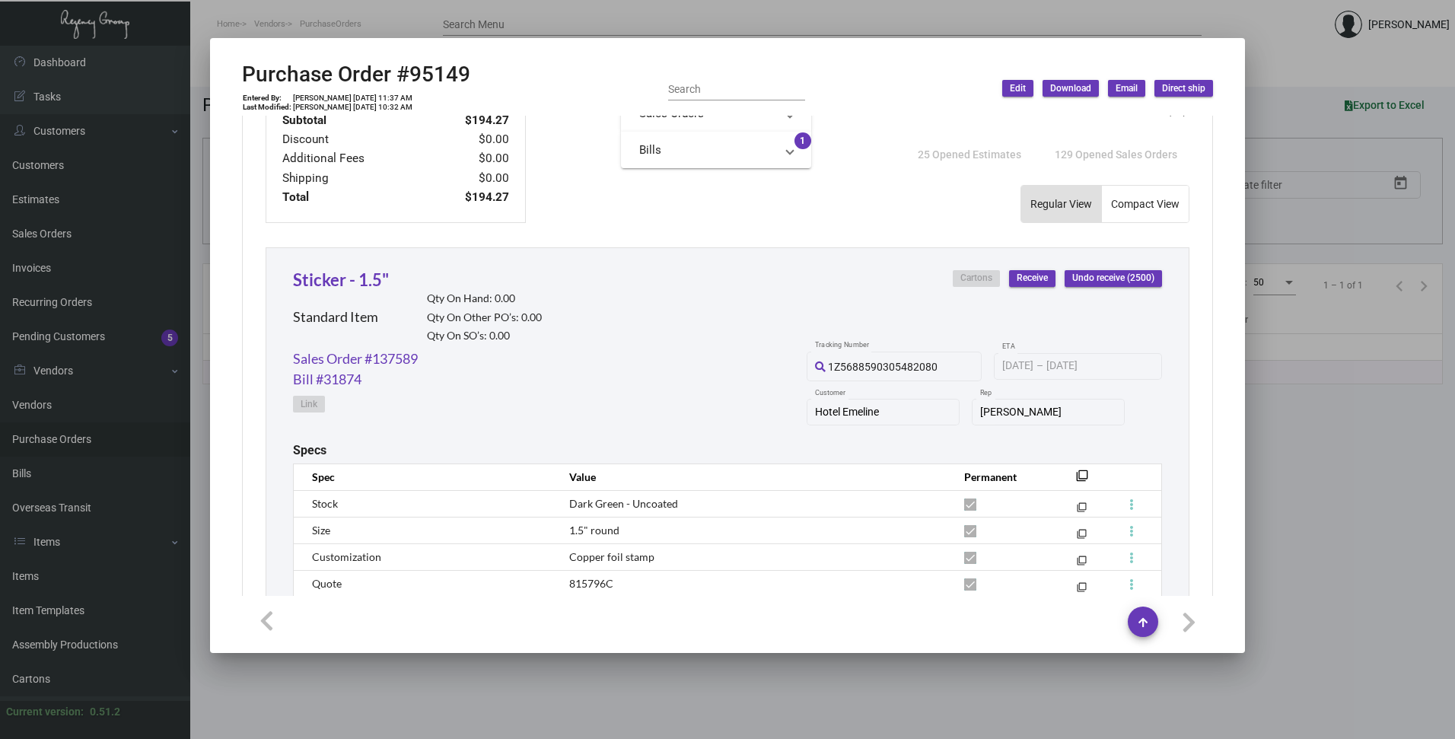
scroll to position [747, 0]
